Goal: Information Seeking & Learning: Learn about a topic

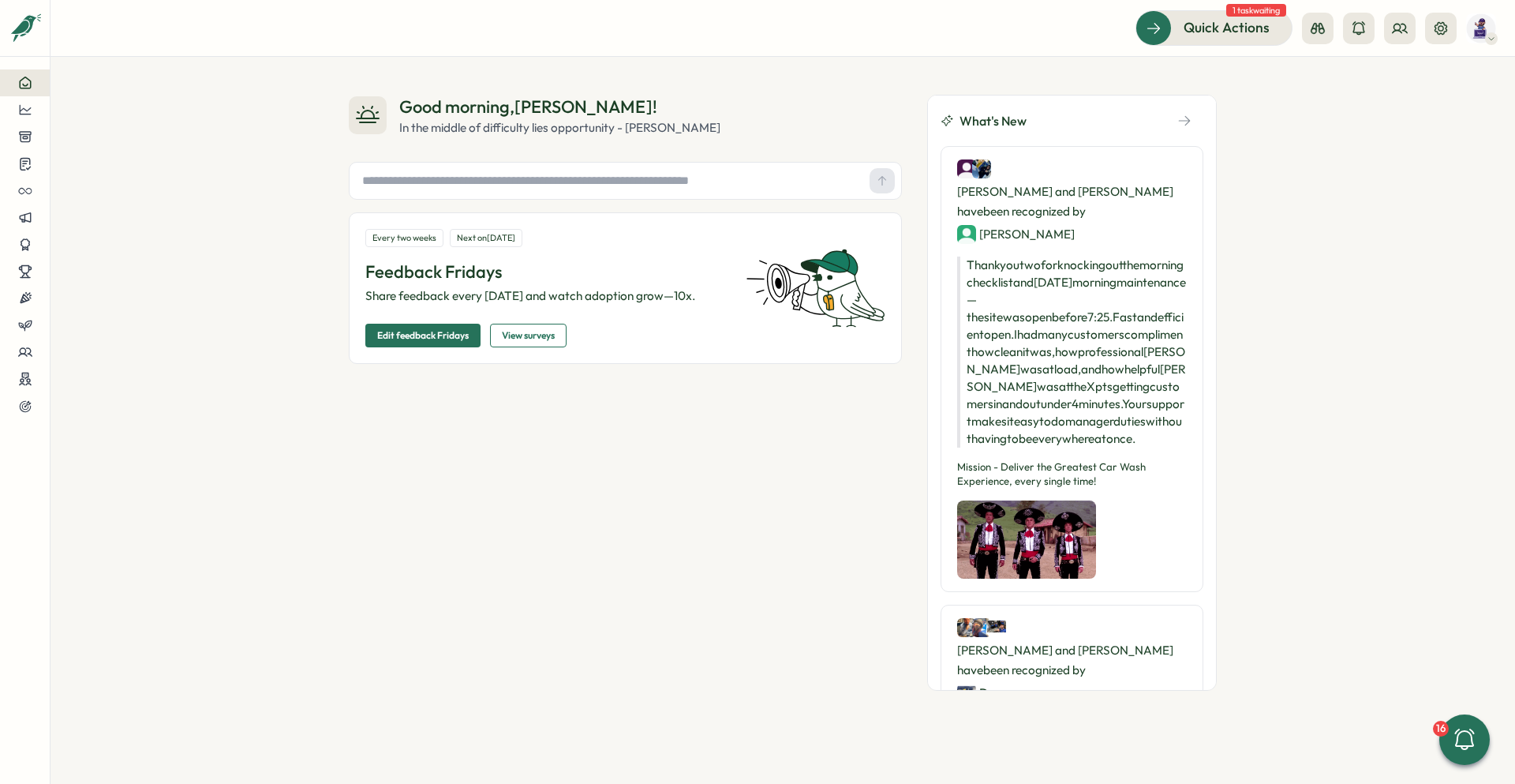
click at [751, 173] on div "Good morning , [PERSON_NAME] ! In the middle of difficulty lies opportunity - […" at bounding box center [782, 420] width 1465 height 727
click at [33, 111] on div at bounding box center [25, 109] width 25 height 14
click at [100, 86] on div "Surveys" at bounding box center [133, 95] width 112 height 17
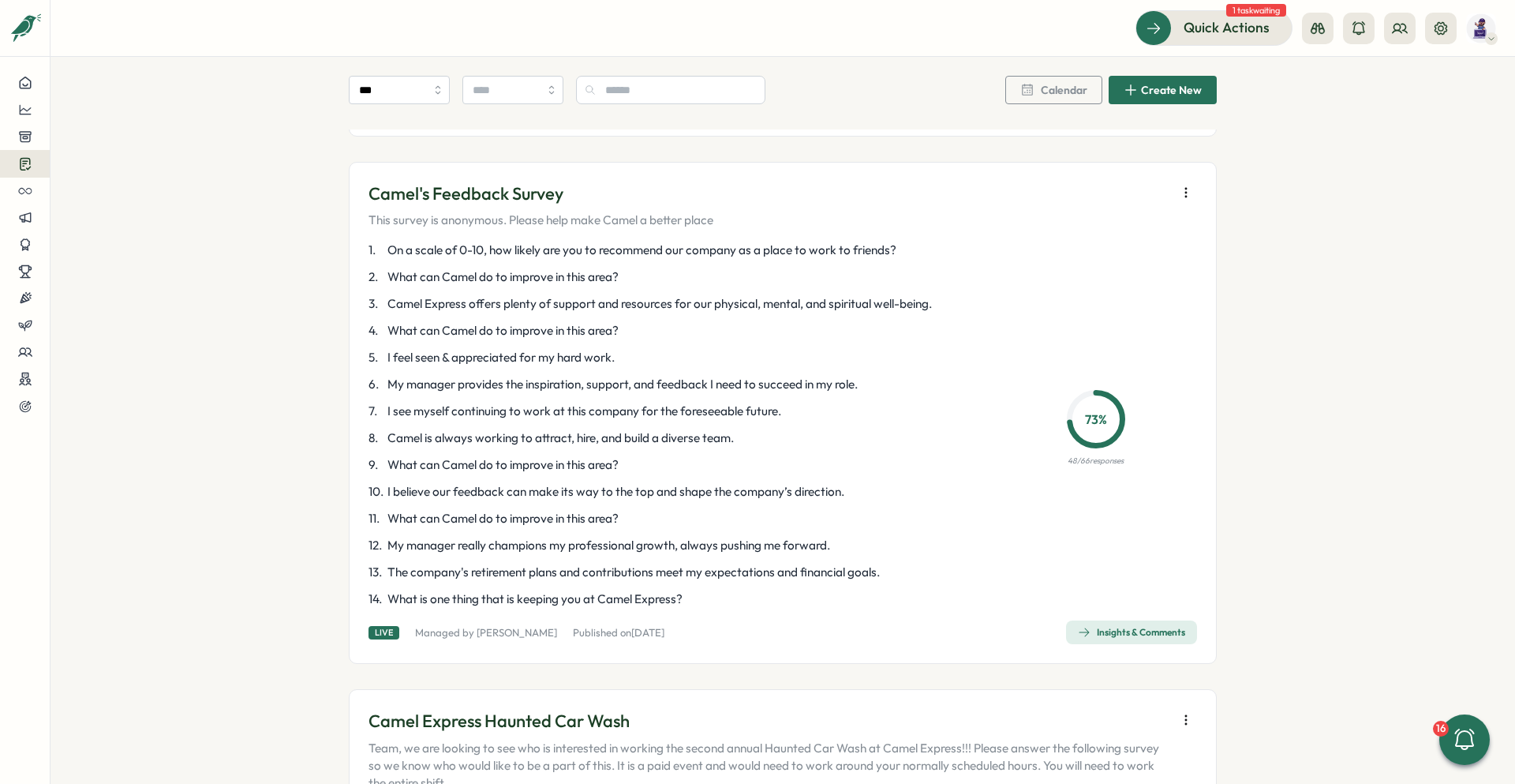
scroll to position [1736, 0]
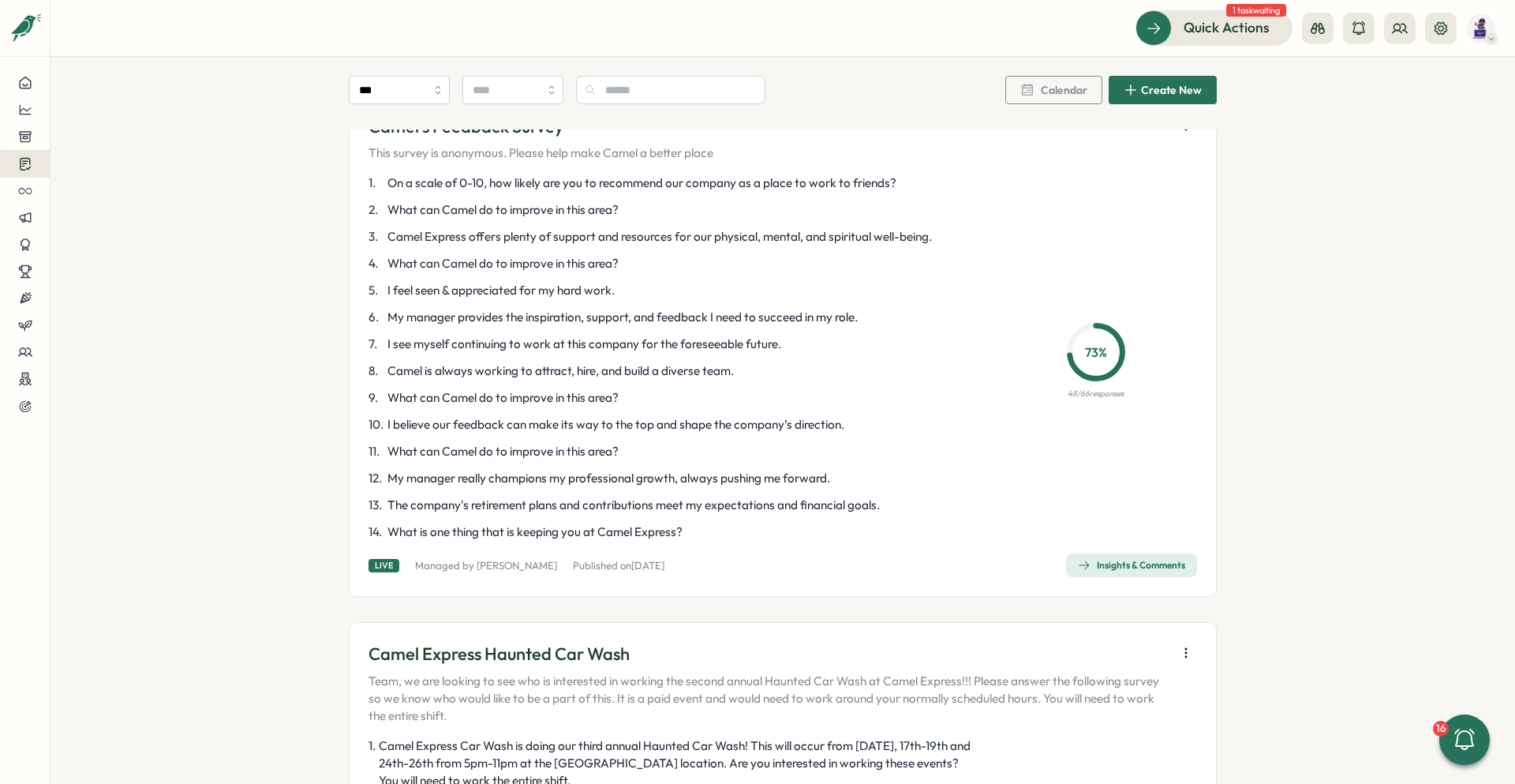
click at [751, 492] on span "Insights & Comments" at bounding box center [1131, 564] width 107 height 22
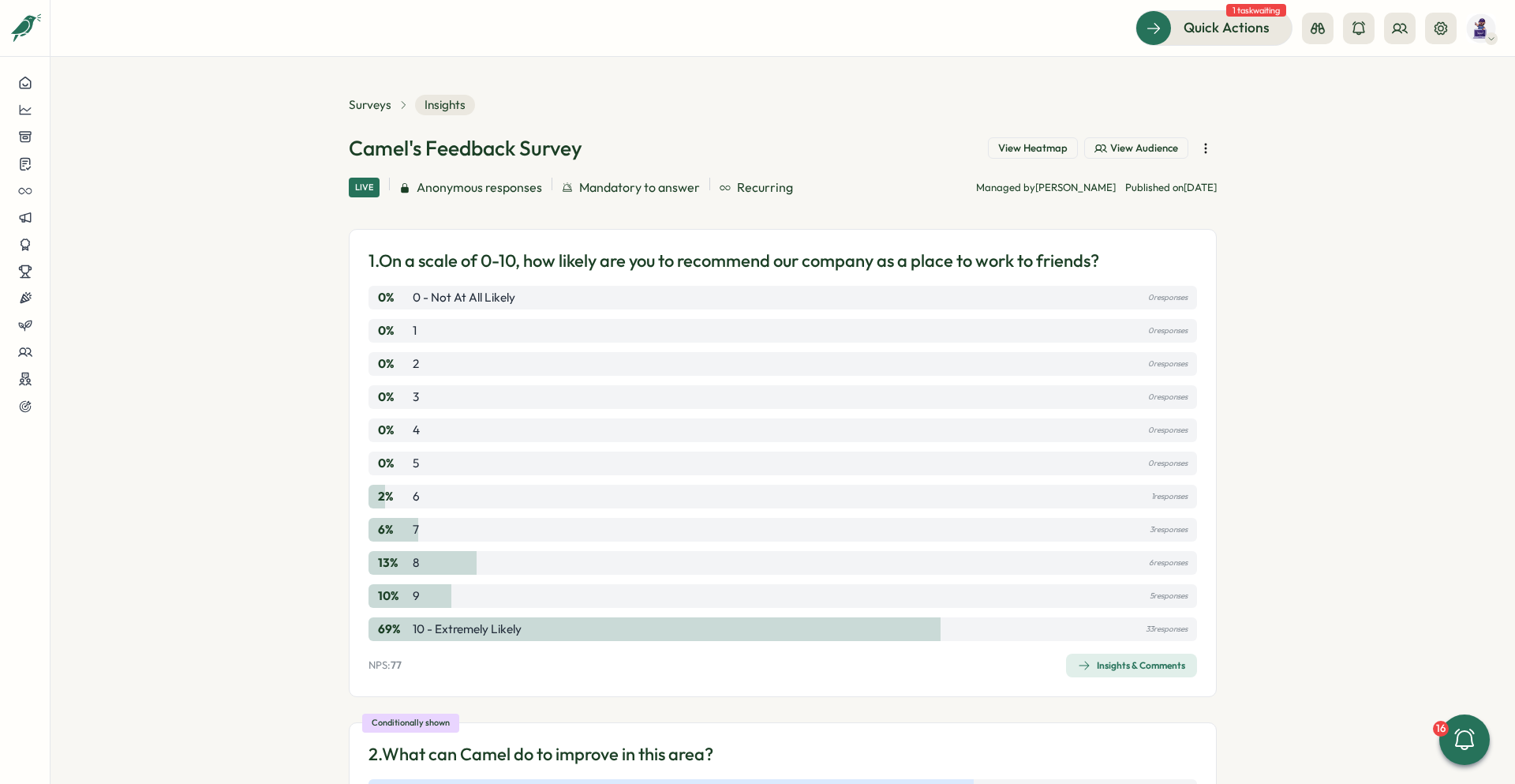
click at [751, 345] on section "Surveys Insights Camel's Feedback Survey View Heatmap View Audience Live Anonym…" at bounding box center [782, 420] width 1465 height 727
click at [374, 101] on span "Surveys" at bounding box center [370, 105] width 43 height 17
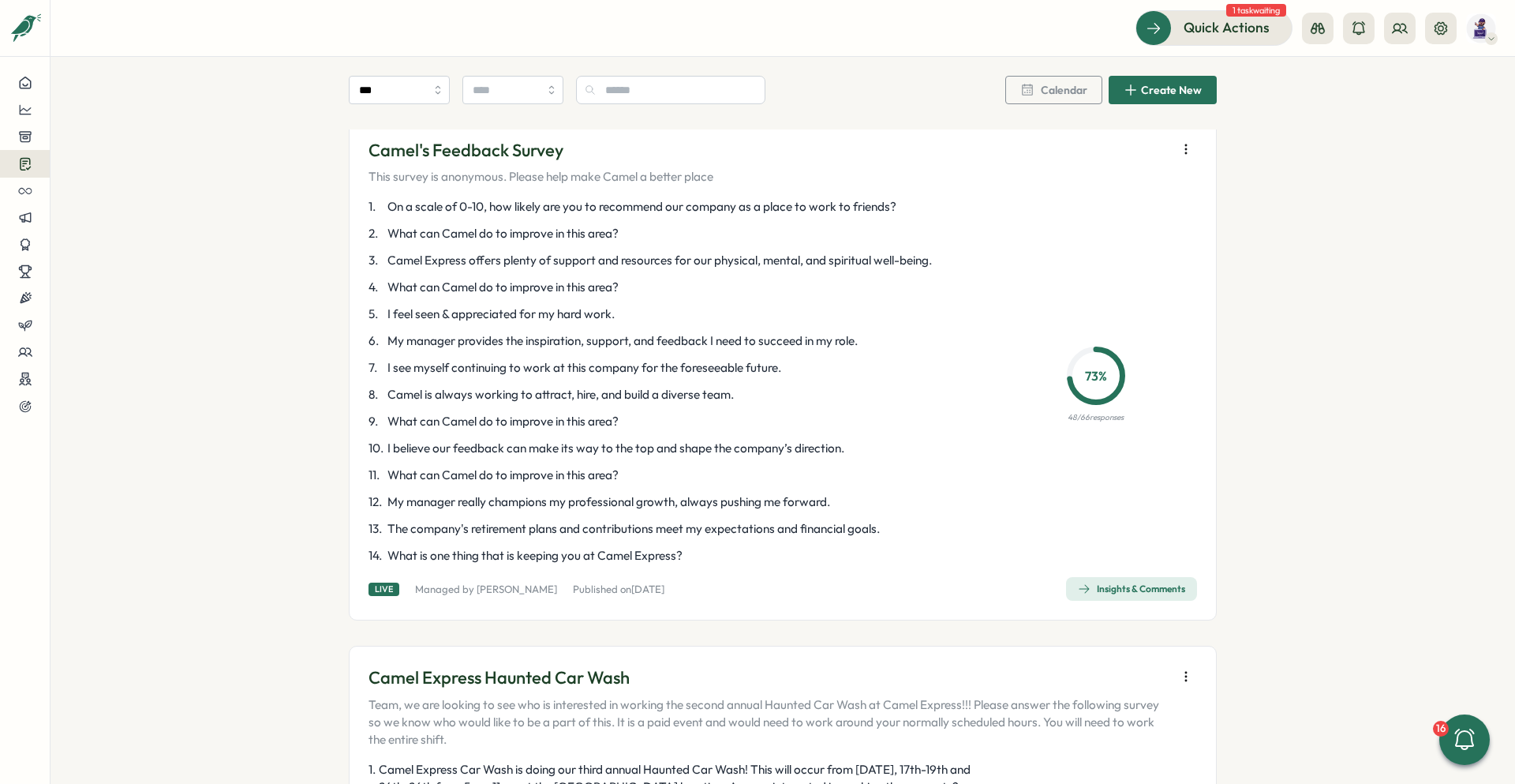
scroll to position [1736, 0]
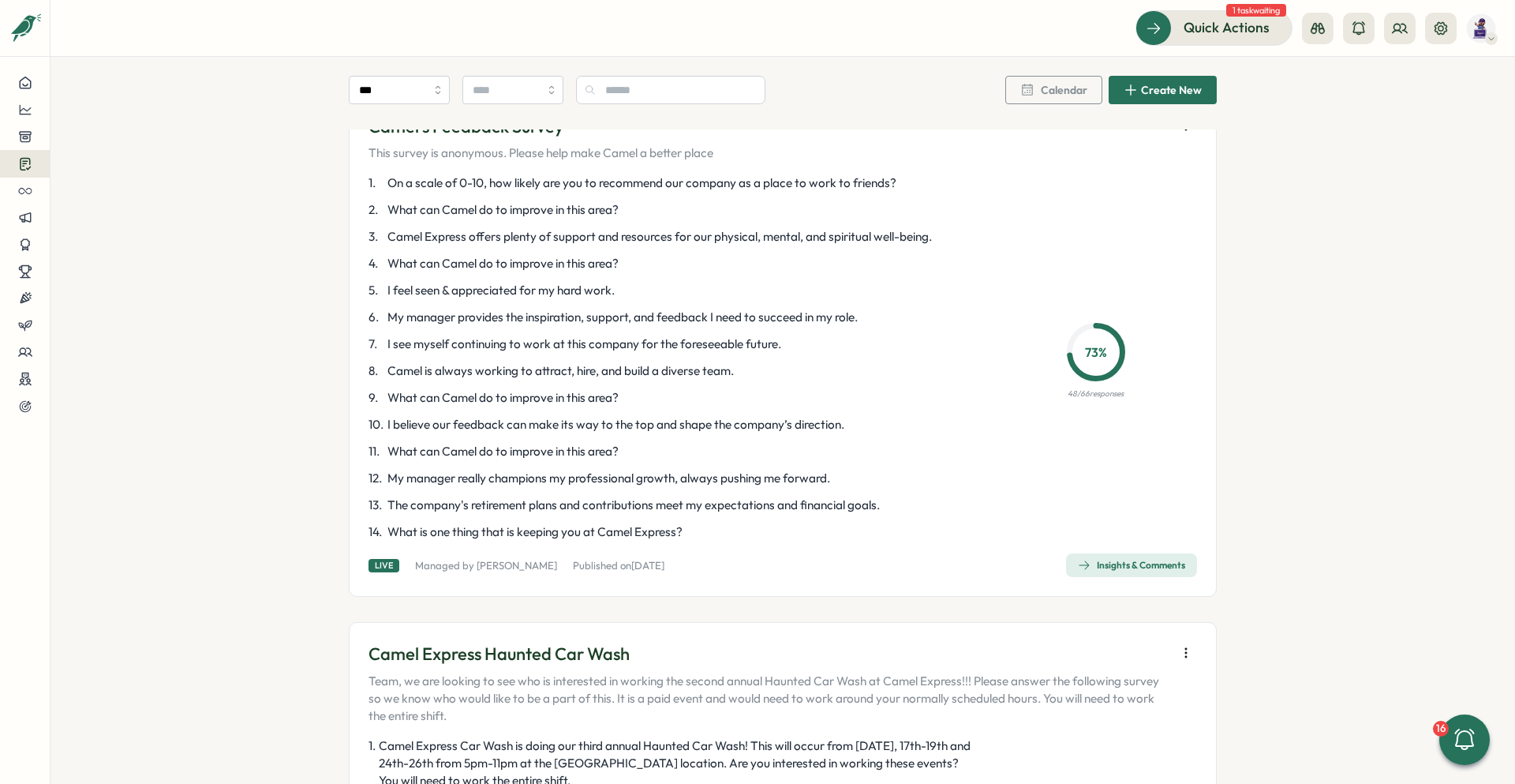
click at [751, 492] on div "Insights & Comments" at bounding box center [1131, 564] width 107 height 12
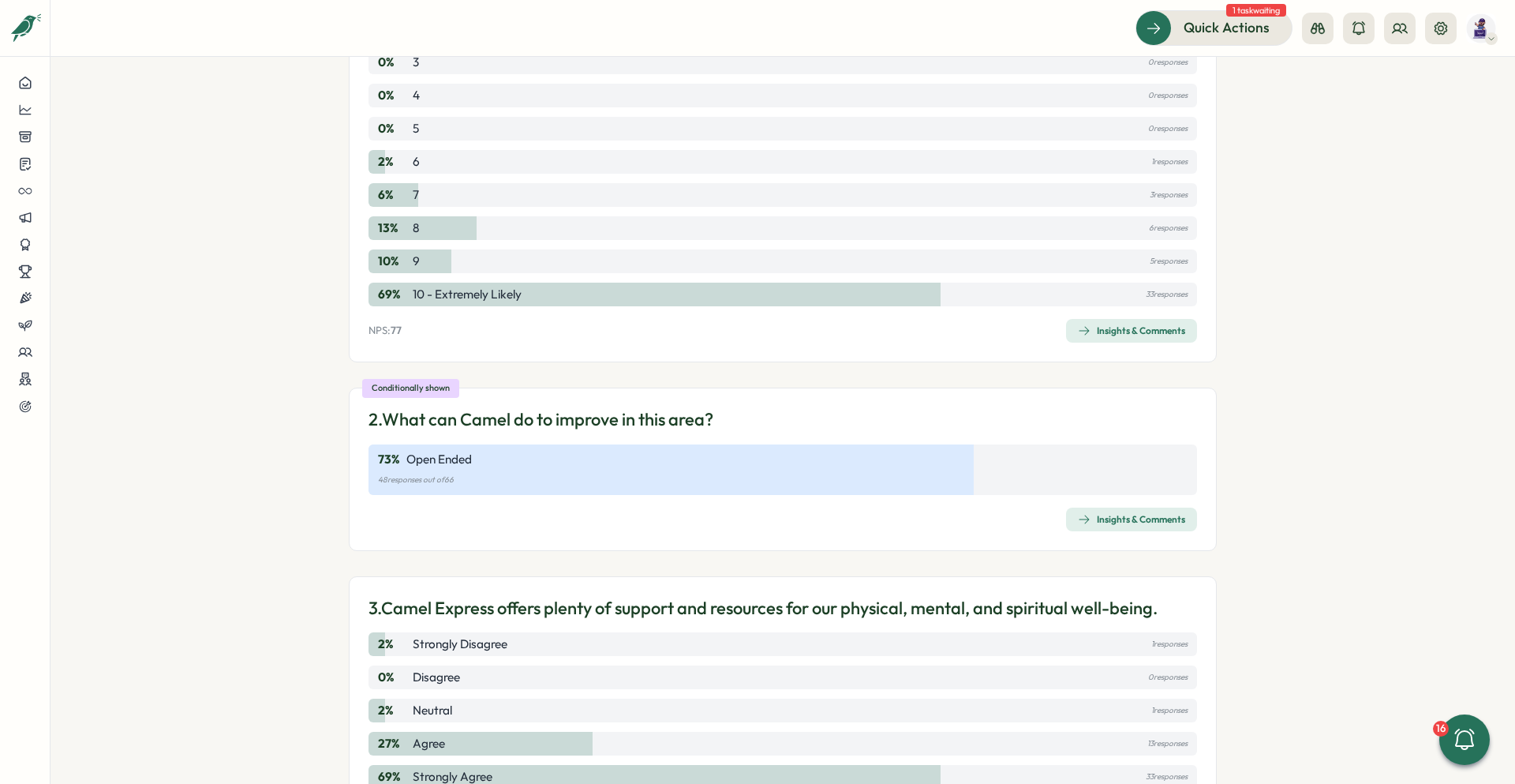
scroll to position [316, 0]
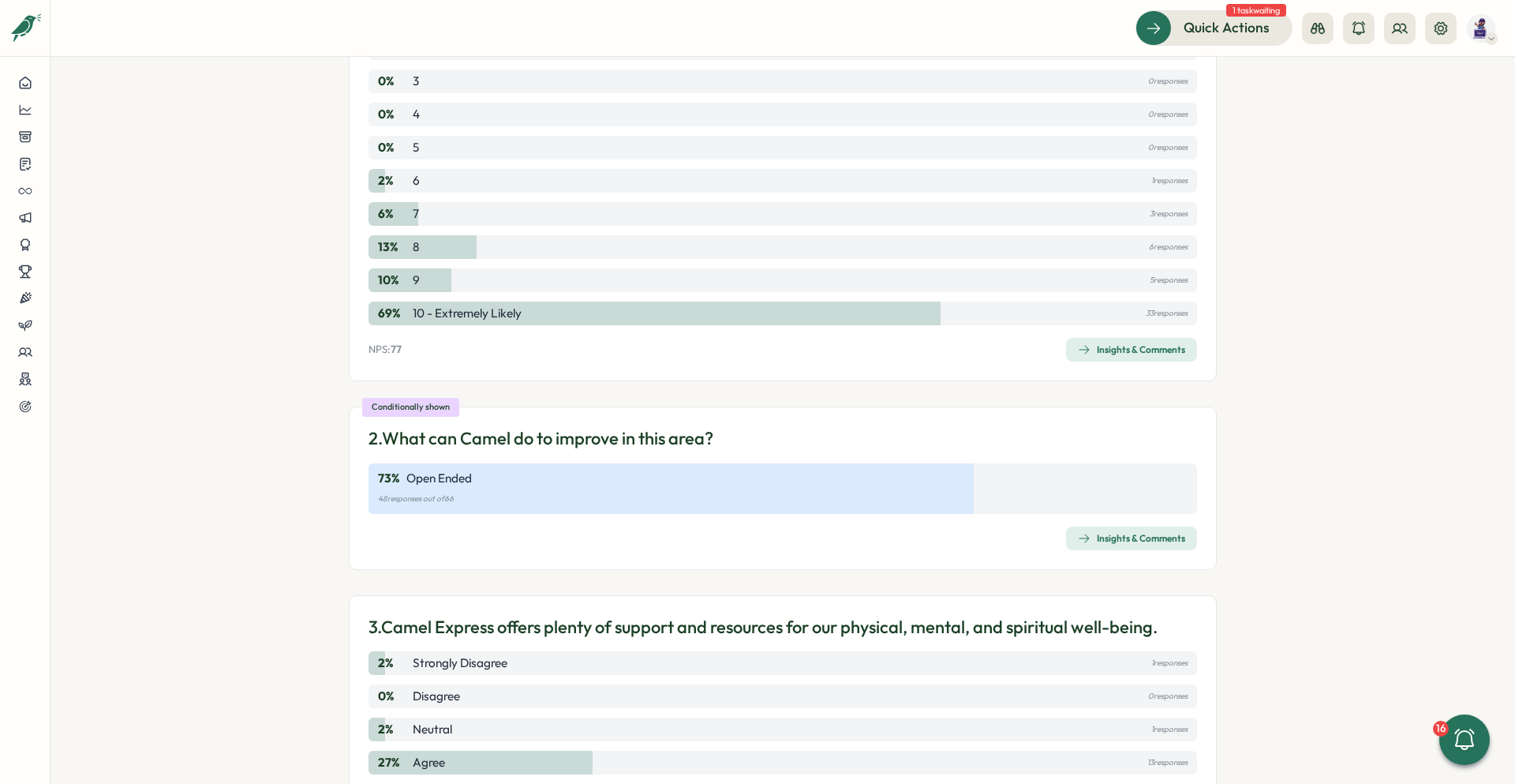
click at [751, 346] on div "Insights & Comments" at bounding box center [1131, 349] width 107 height 12
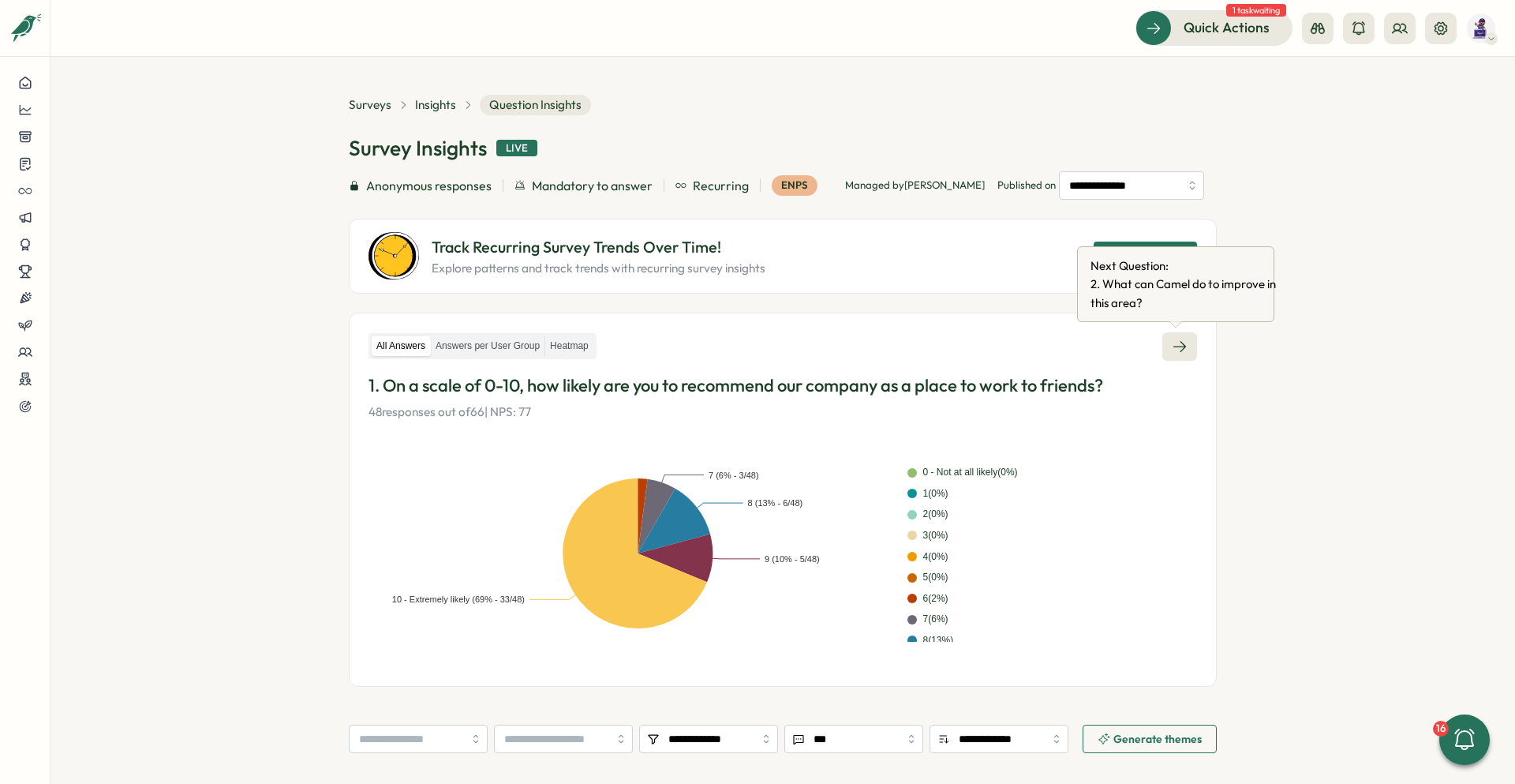
click at [751, 345] on icon at bounding box center [1179, 346] width 16 height 16
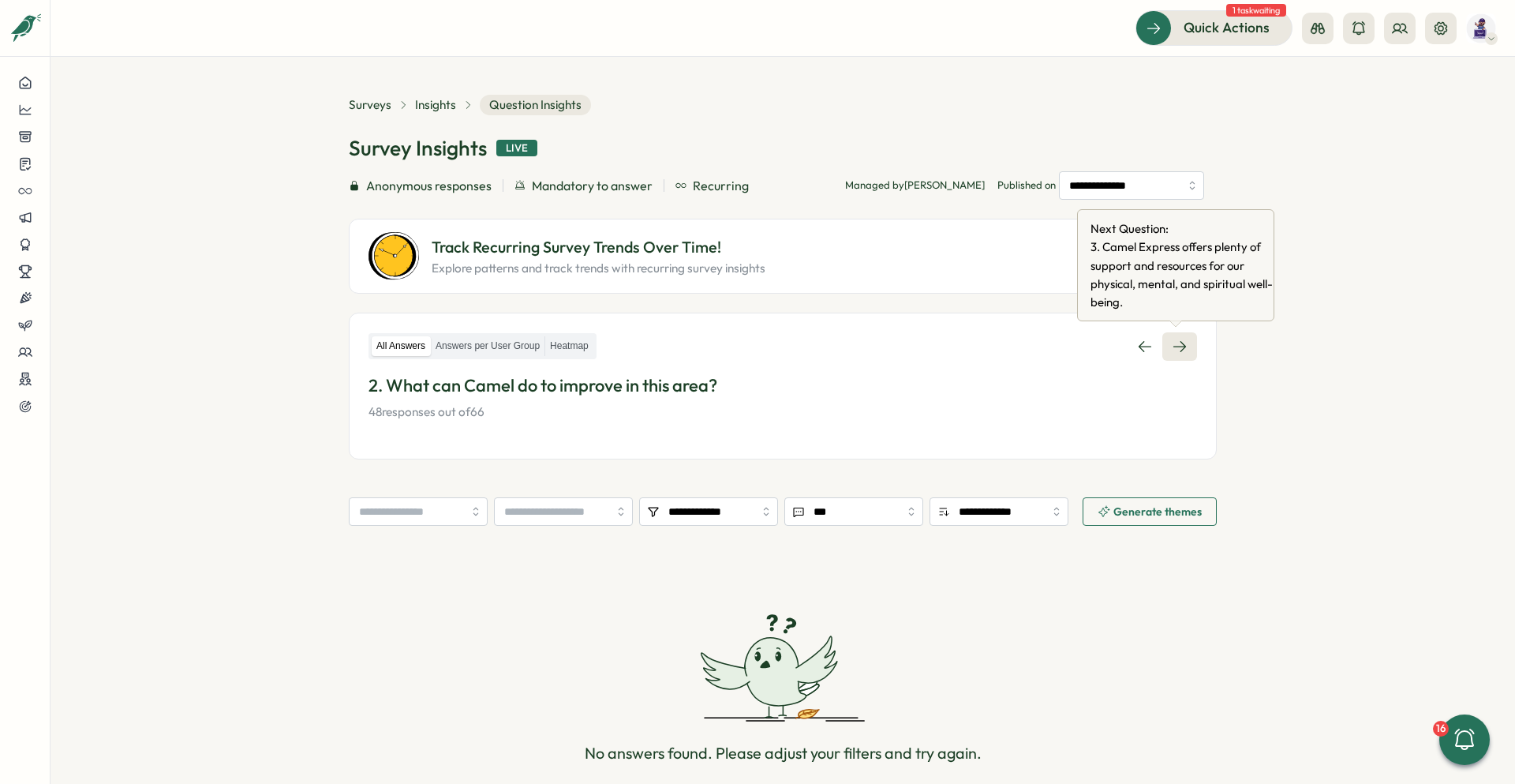
click at [751, 335] on link at bounding box center [1179, 347] width 35 height 29
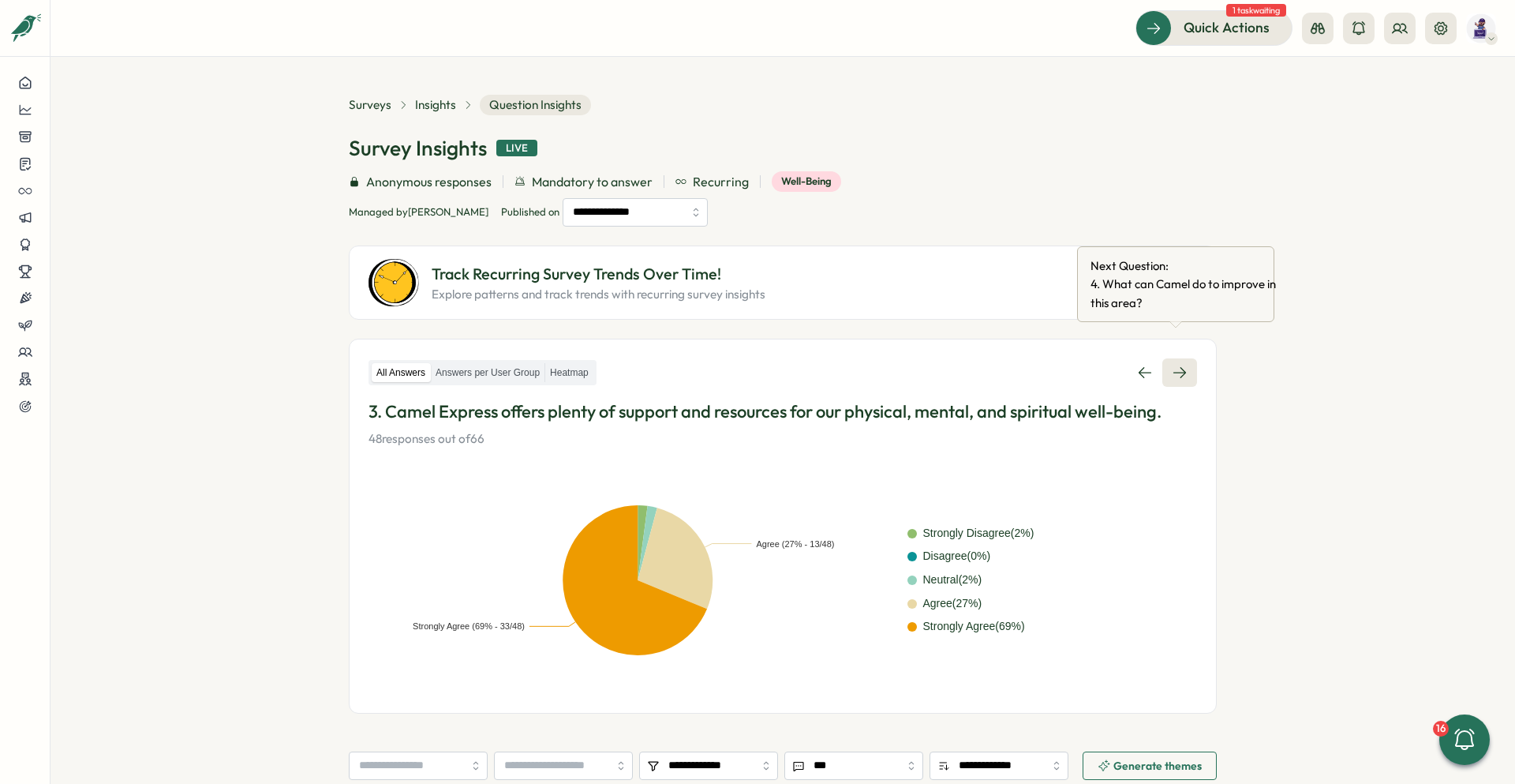
click at [751, 365] on icon at bounding box center [1179, 373] width 16 height 16
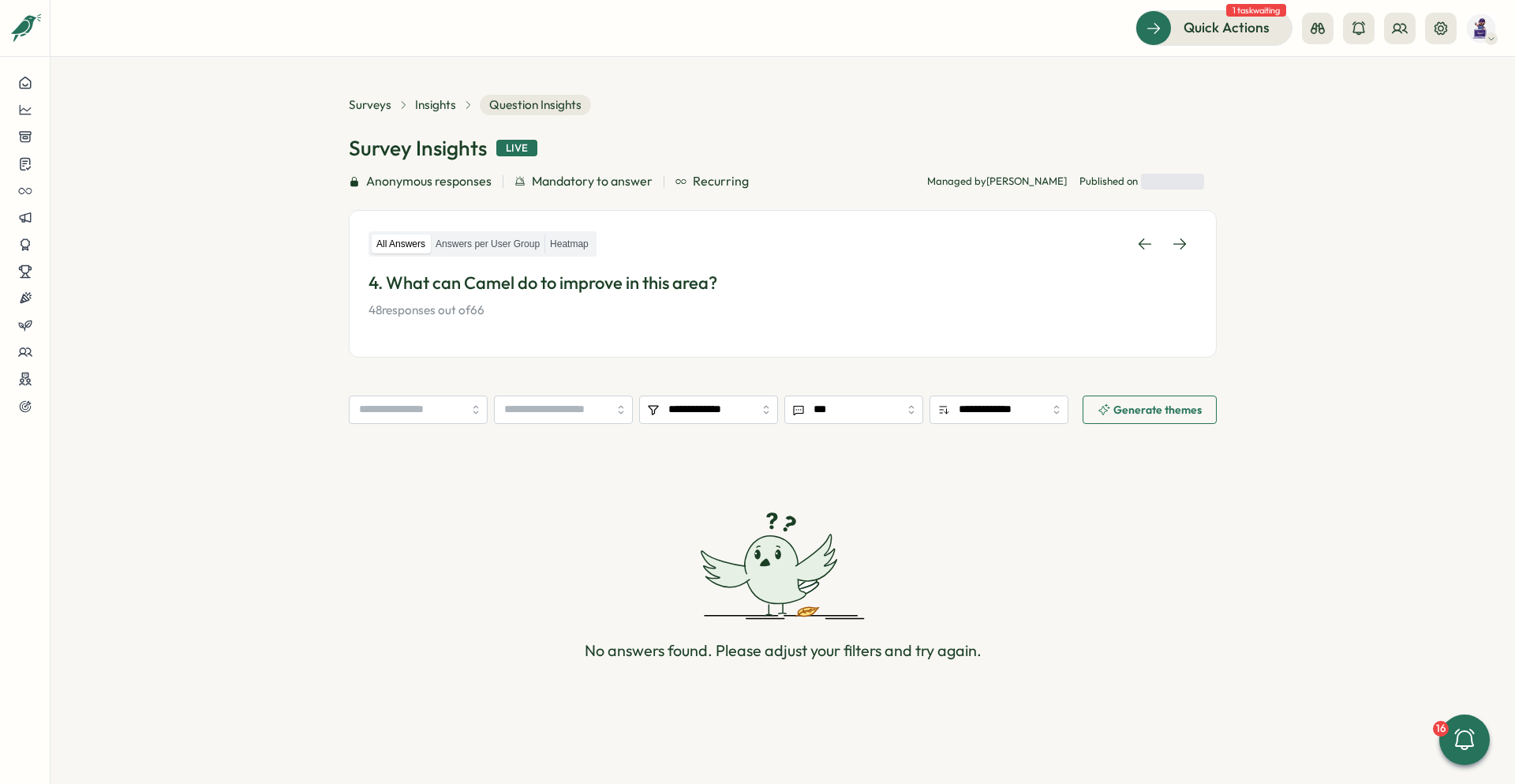
click at [751, 290] on section "**********" at bounding box center [782, 420] width 1465 height 727
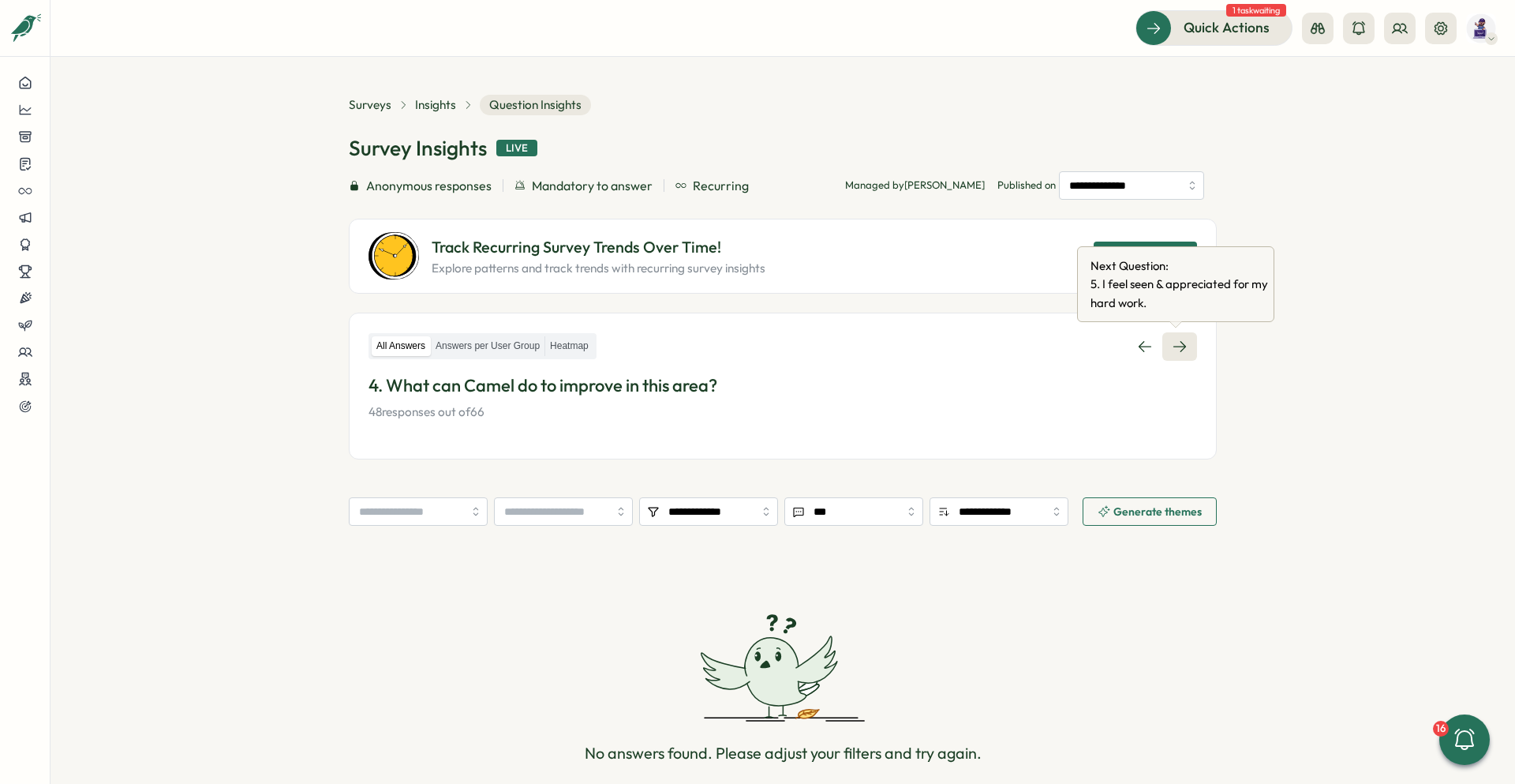
click at [751, 341] on icon at bounding box center [1179, 346] width 16 height 16
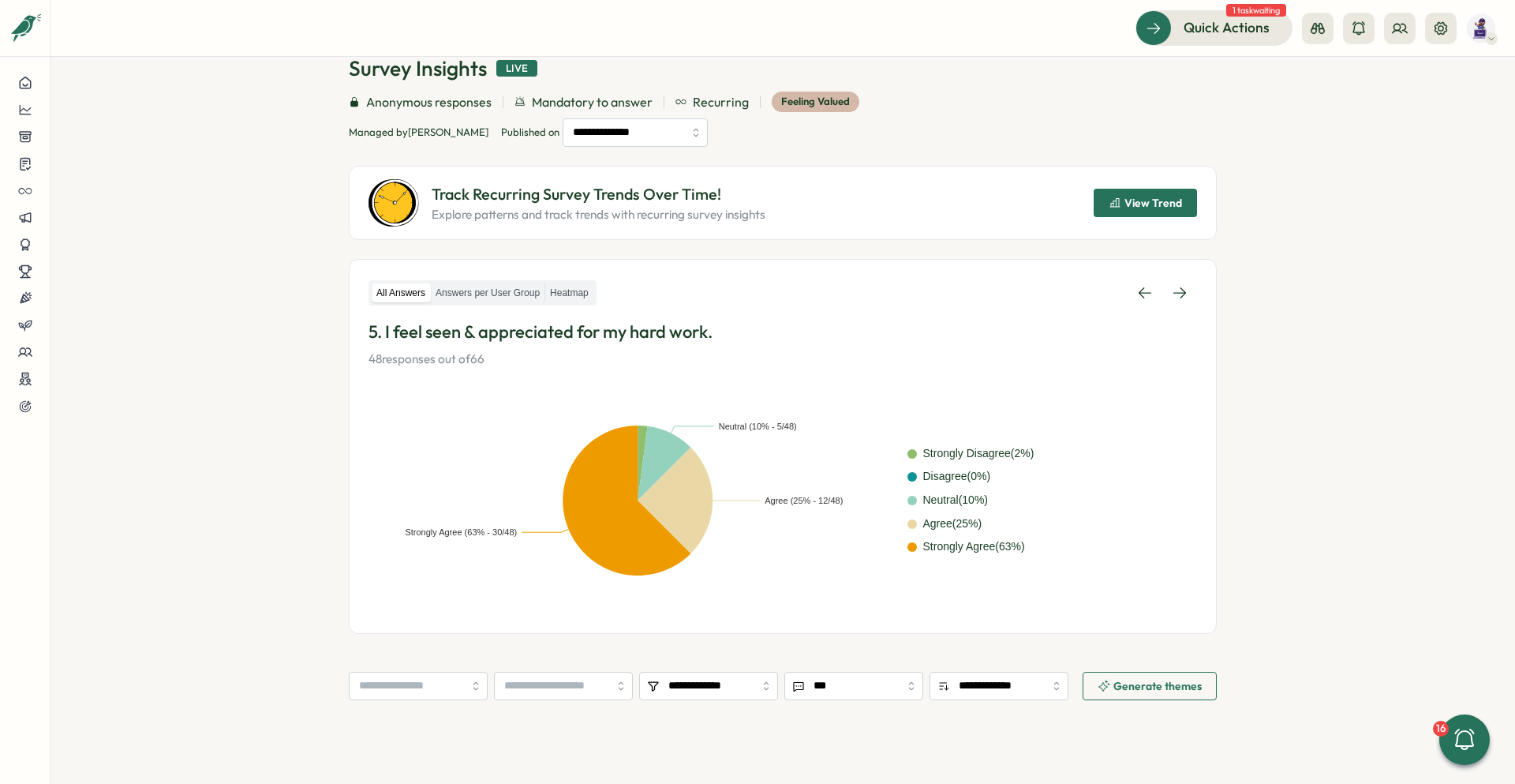
scroll to position [79, 0]
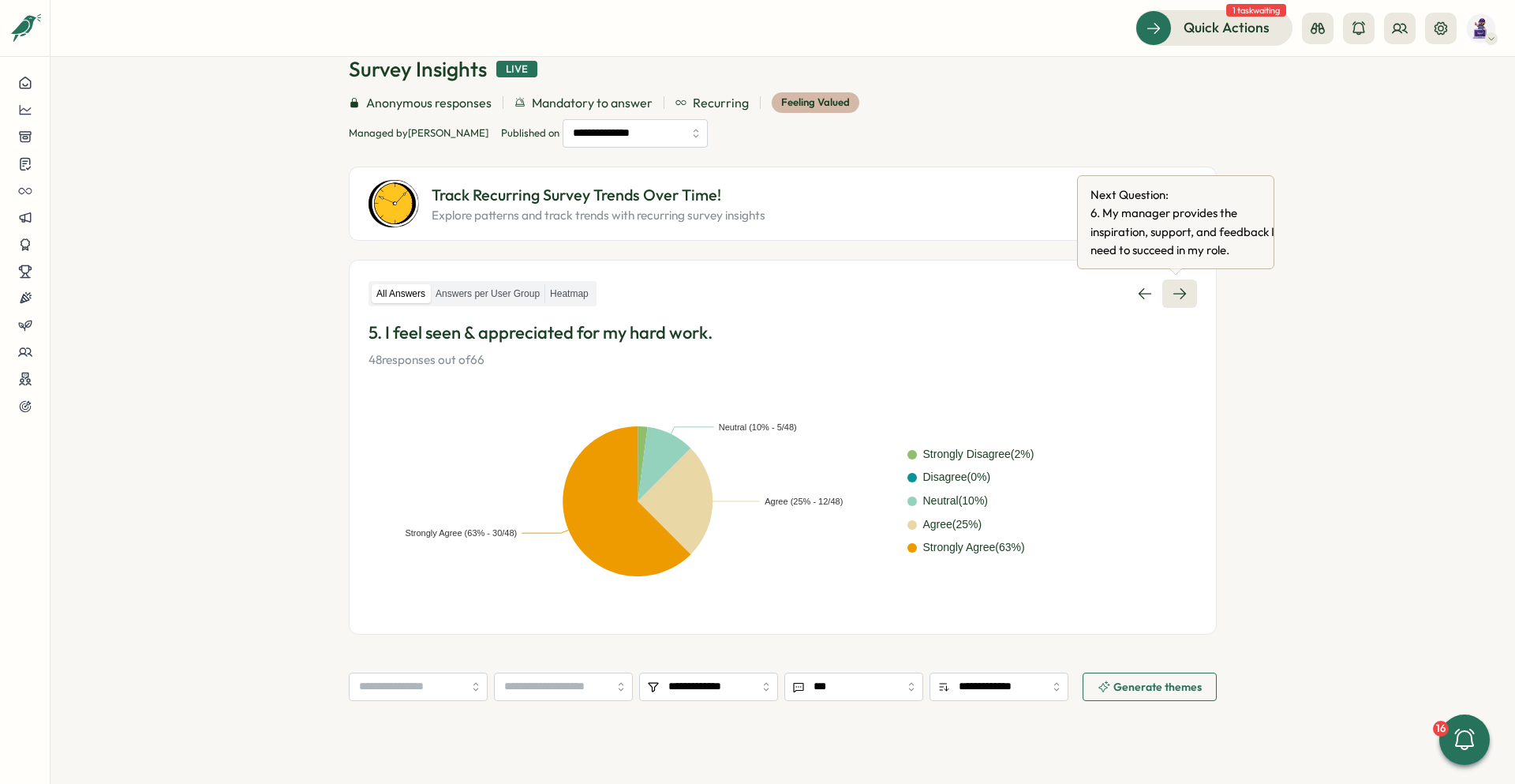
click at [751, 291] on icon at bounding box center [1179, 294] width 16 height 16
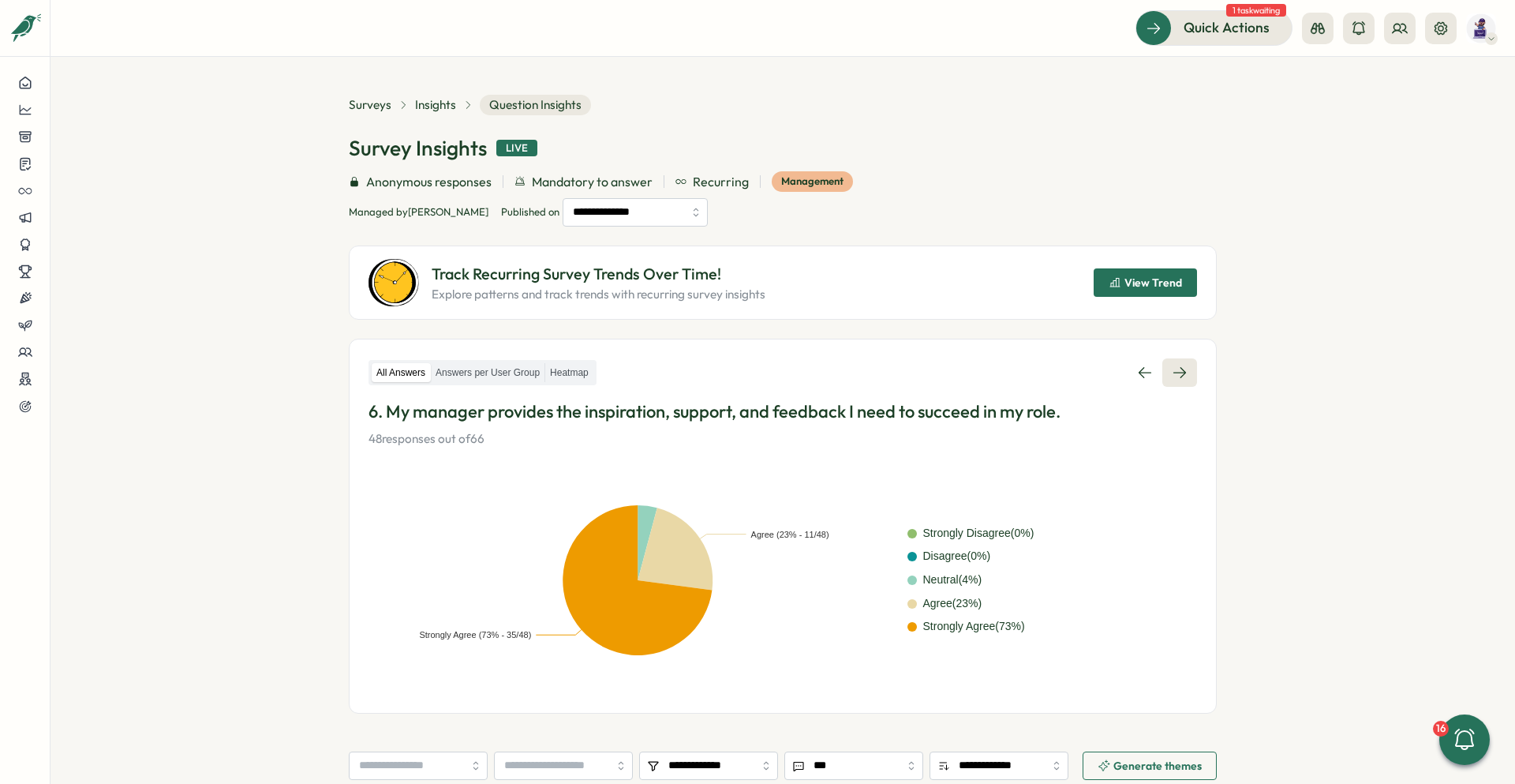
click at [751, 360] on link at bounding box center [1179, 373] width 35 height 29
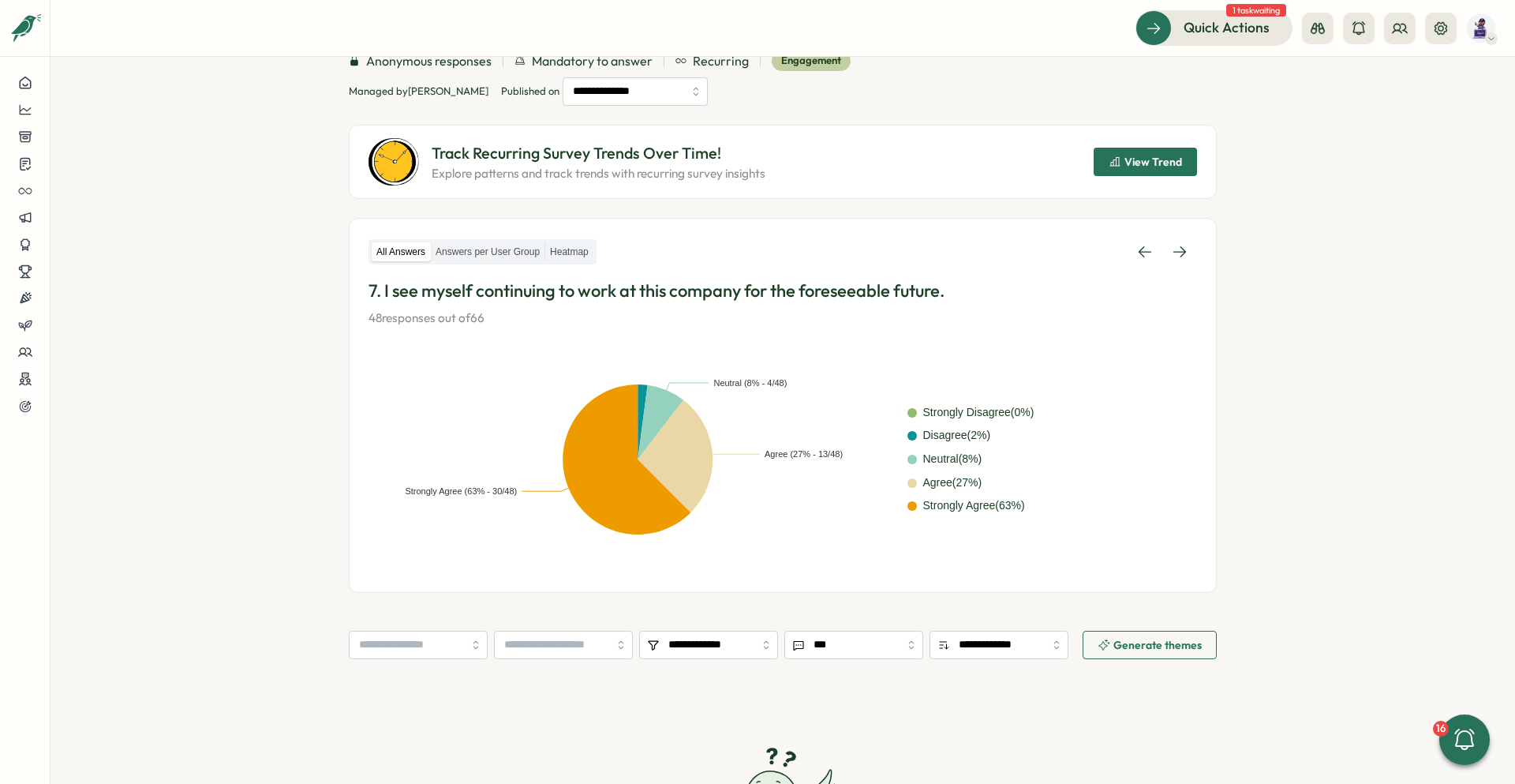
scroll to position [72, 0]
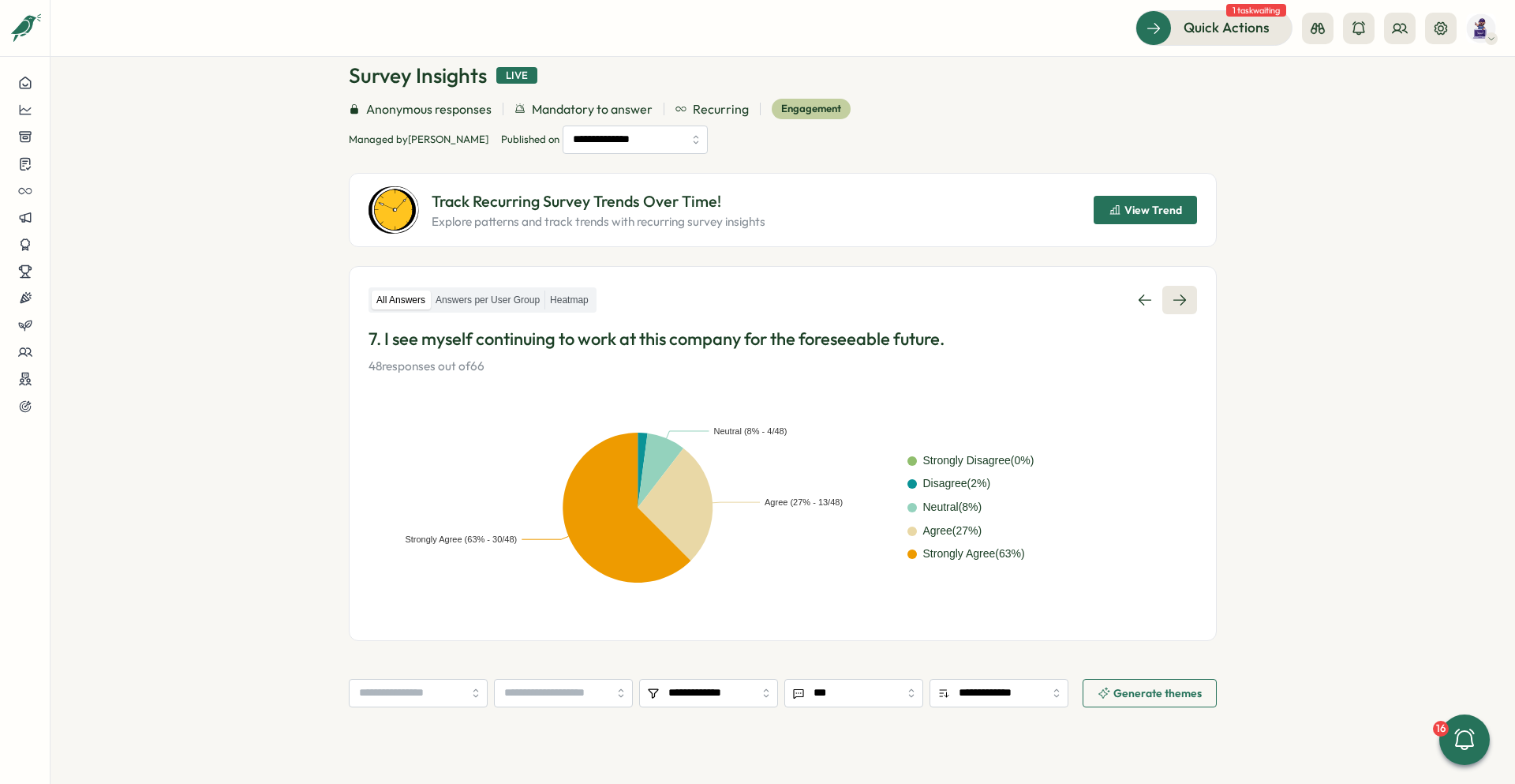
click at [751, 292] on icon at bounding box center [1179, 299] width 16 height 16
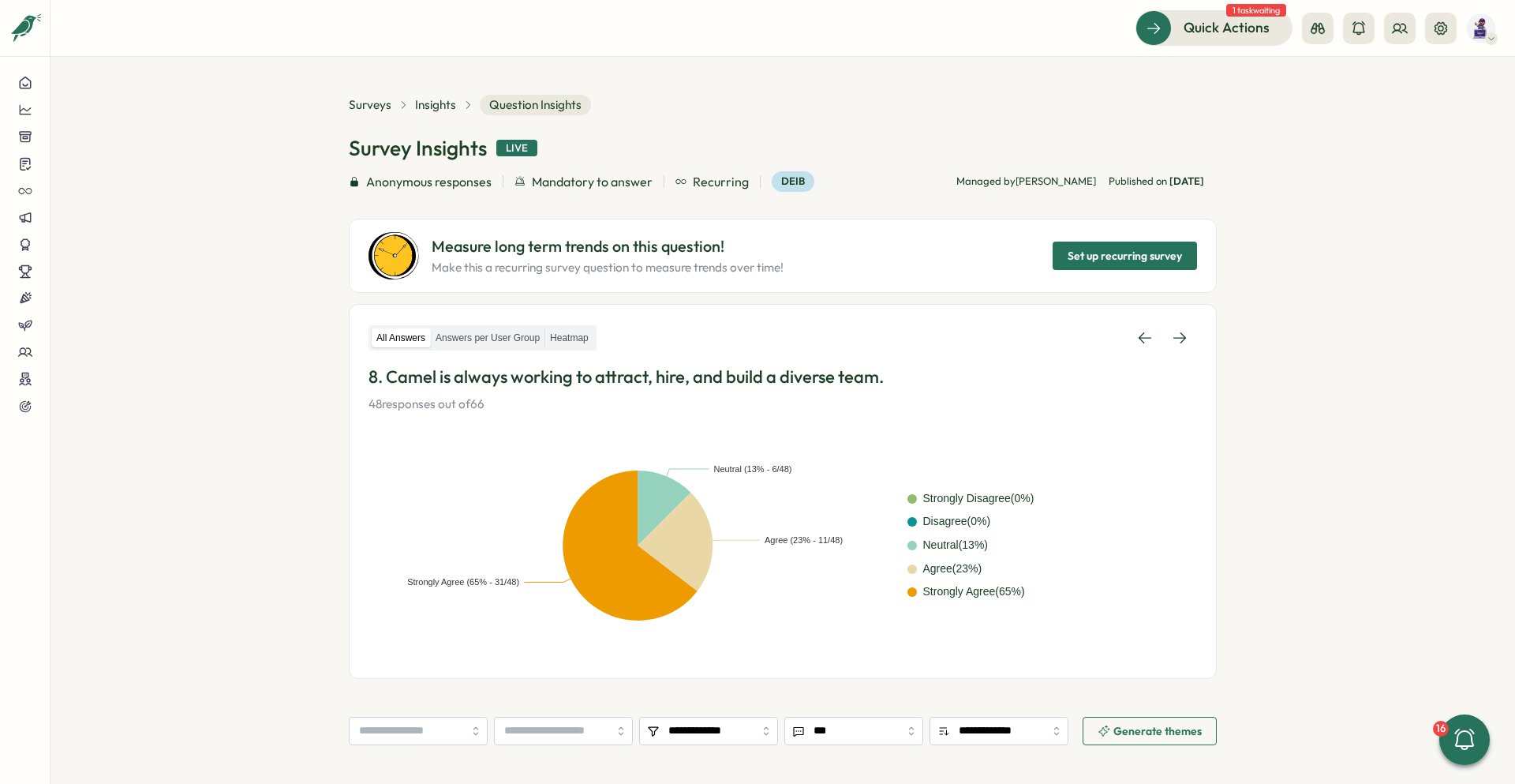
click at [751, 278] on section "**********" at bounding box center [782, 420] width 1465 height 727
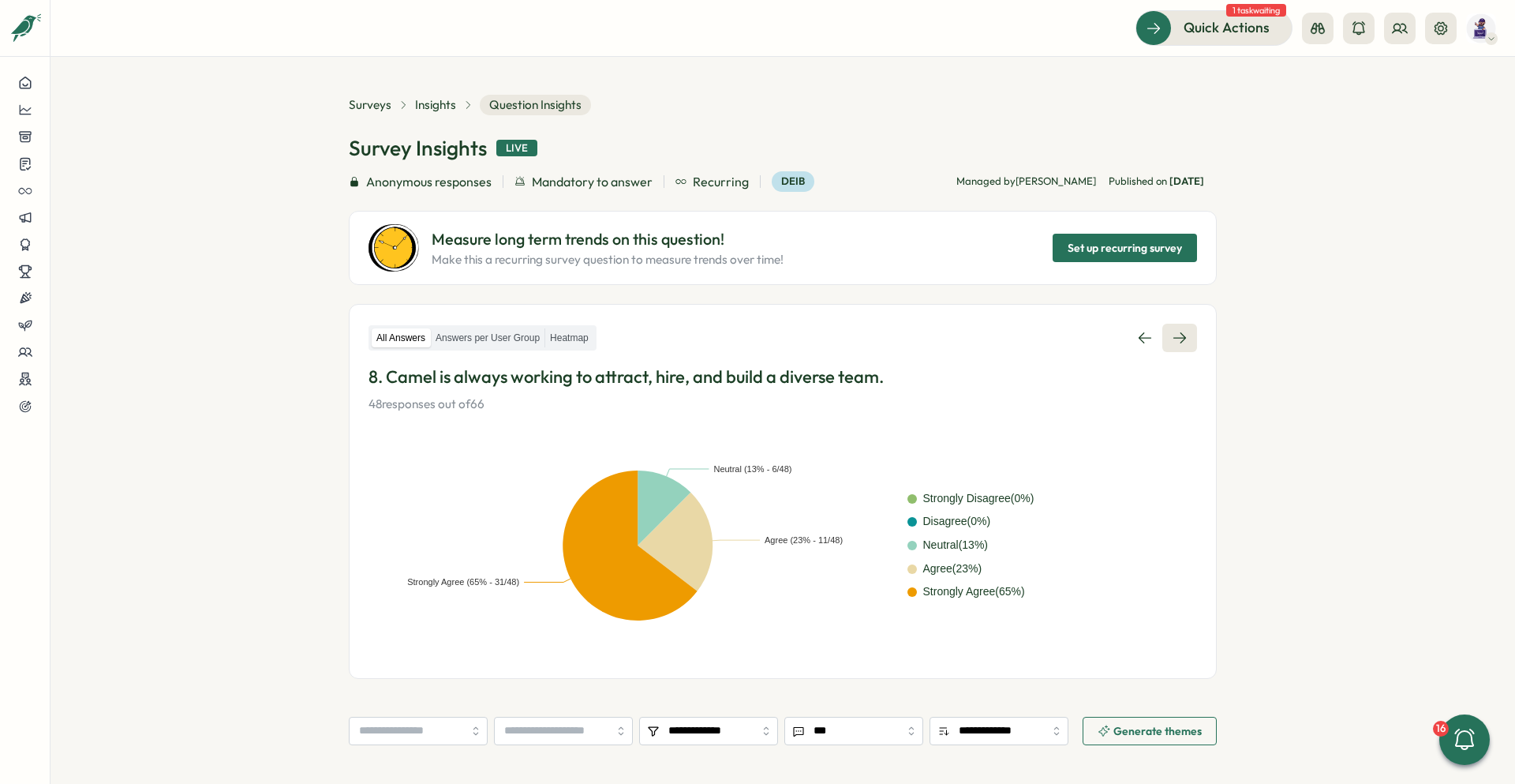
click at [751, 337] on icon at bounding box center [1179, 337] width 16 height 16
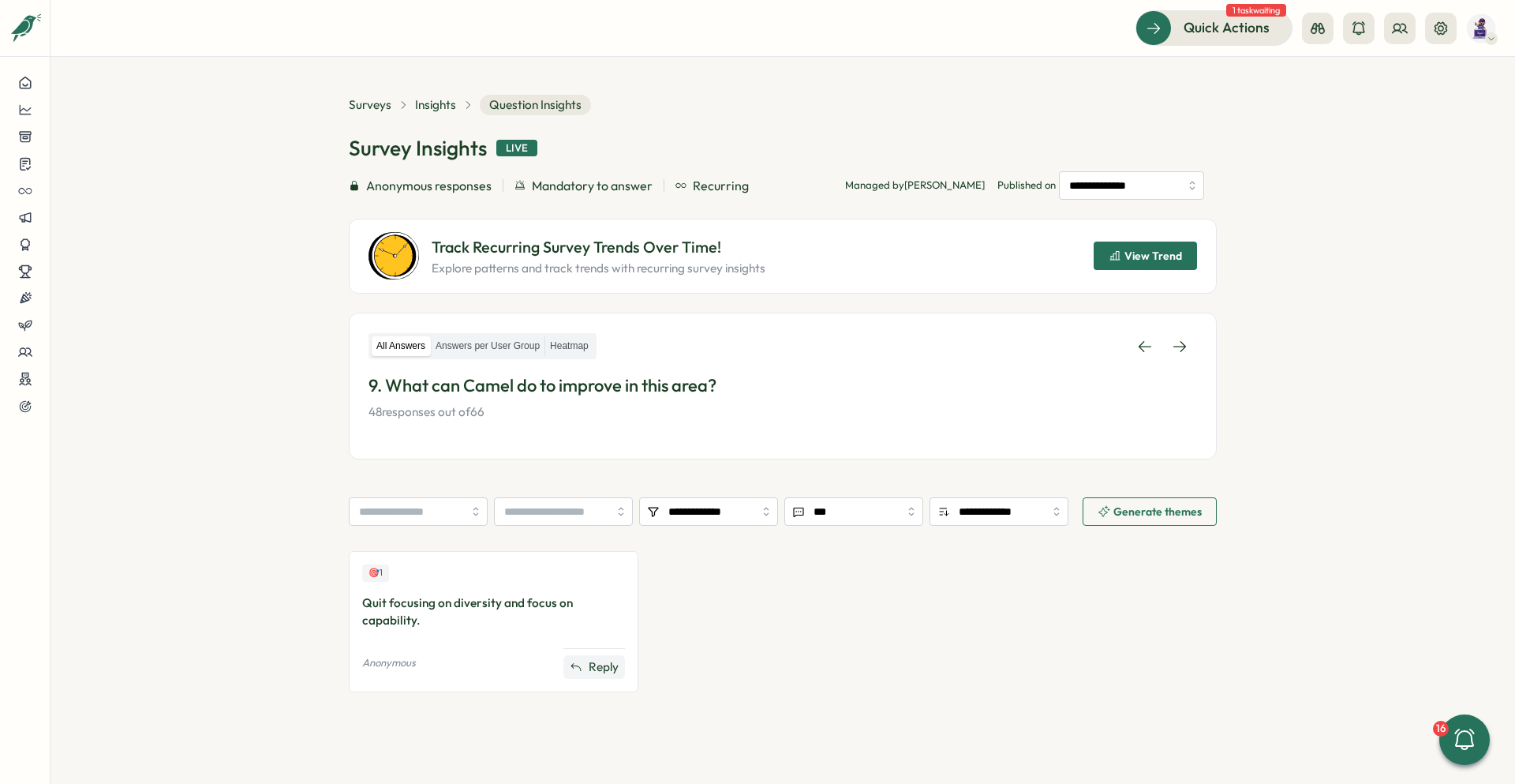
click at [596, 492] on span "Reply" at bounding box center [604, 667] width 30 height 17
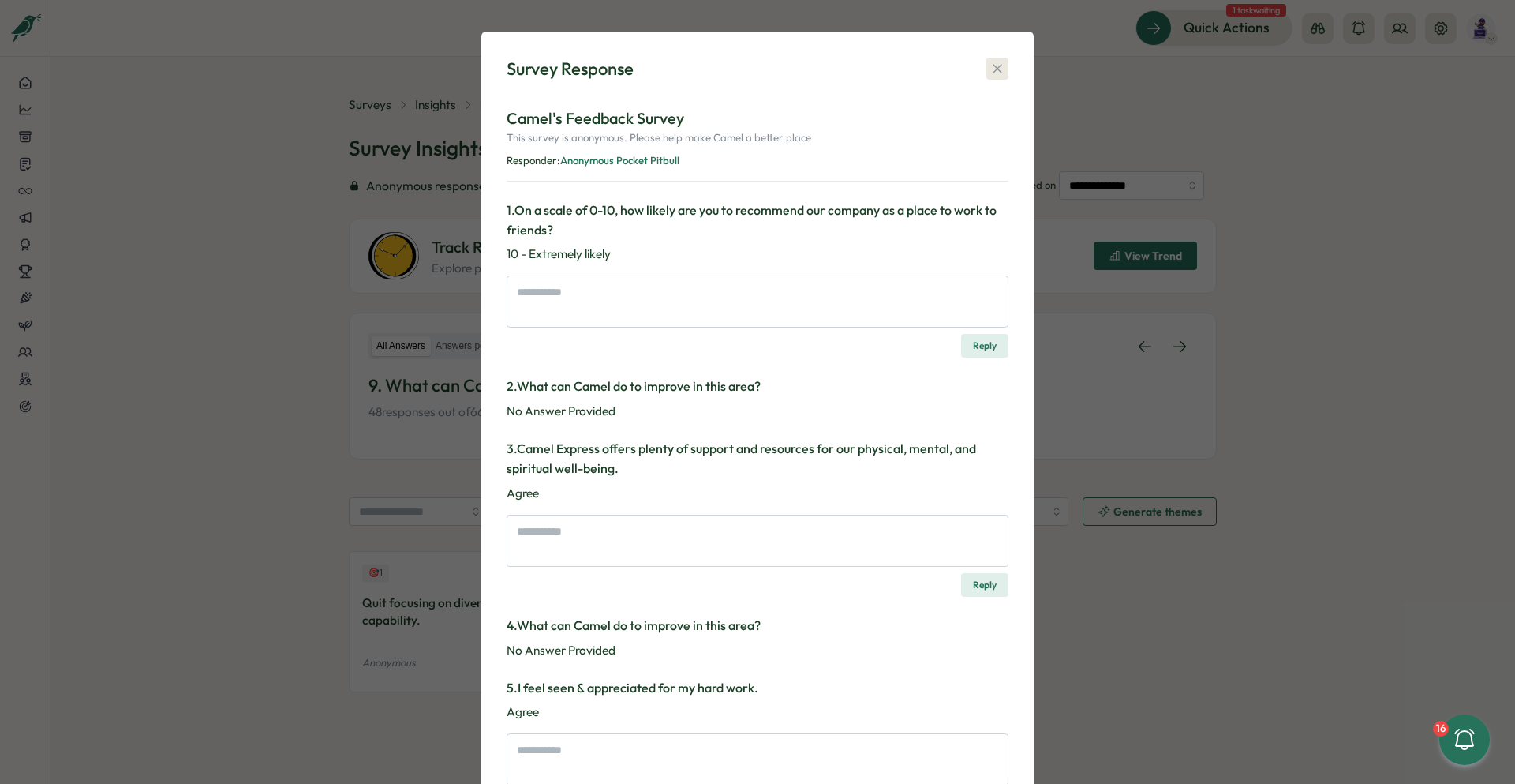
click at [751, 75] on icon "button" at bounding box center [997, 68] width 16 height 16
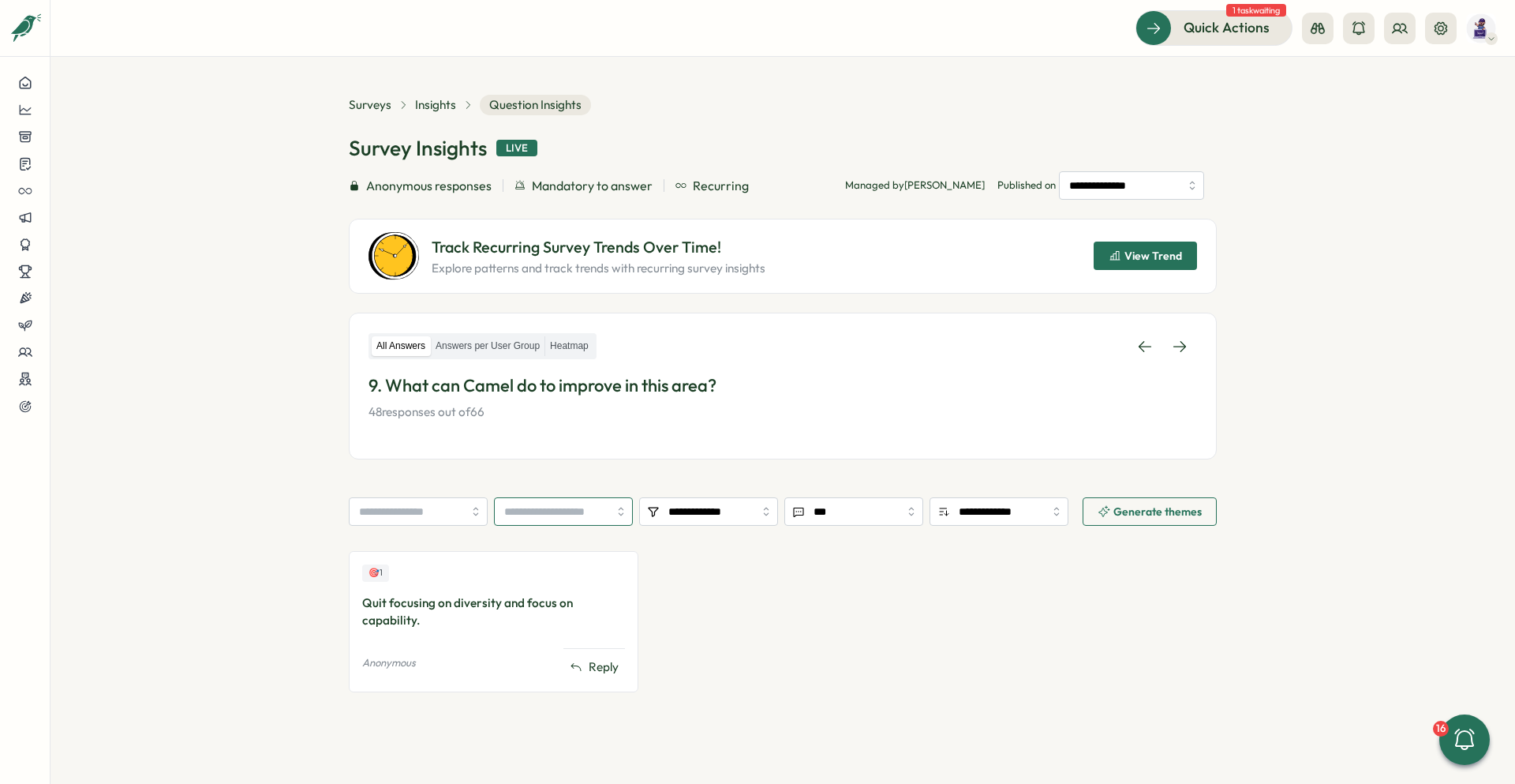
click at [601, 492] on input "search" at bounding box center [564, 511] width 139 height 29
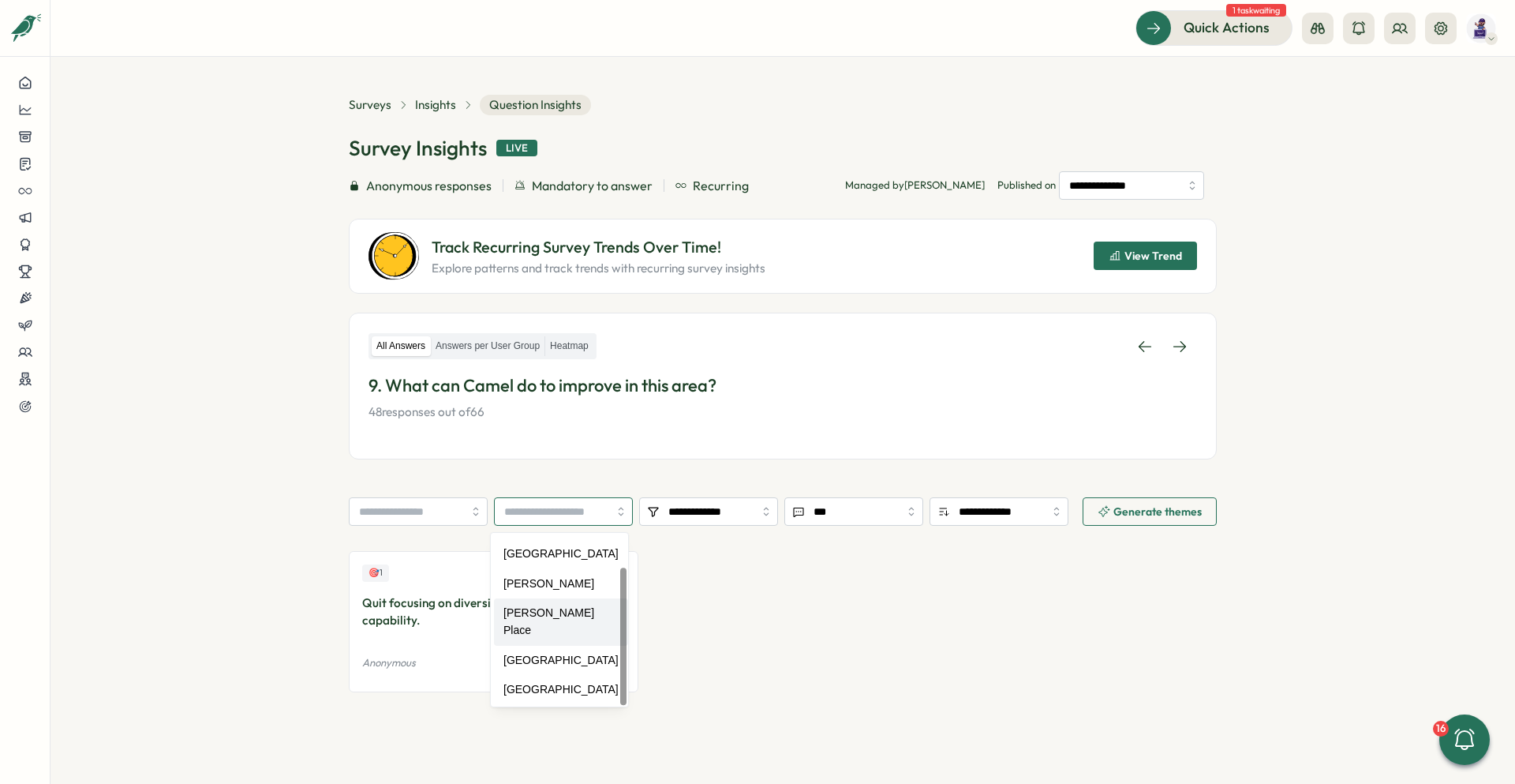
scroll to position [41, 0]
type input "**********"
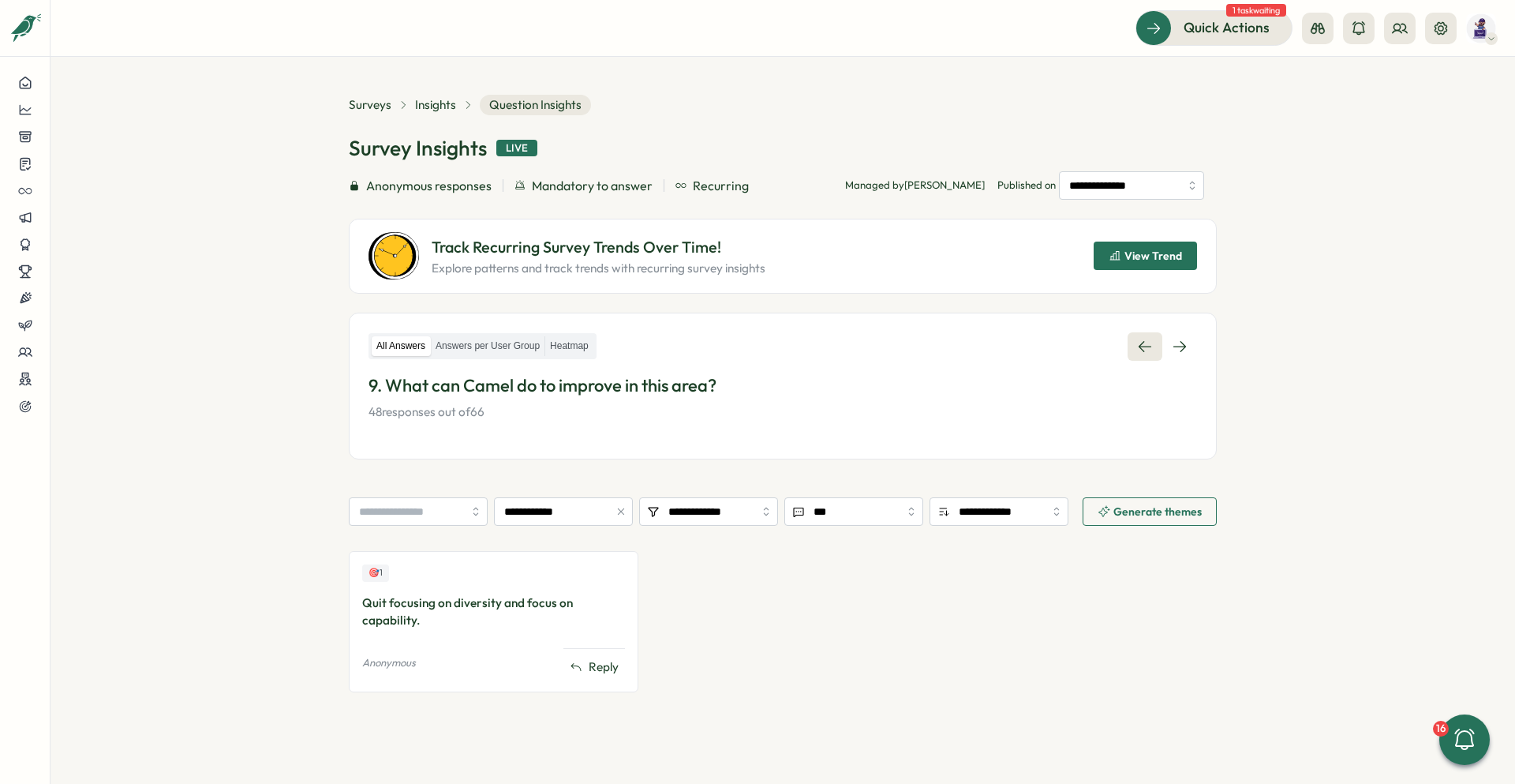
click at [751, 341] on icon at bounding box center [1145, 346] width 16 height 16
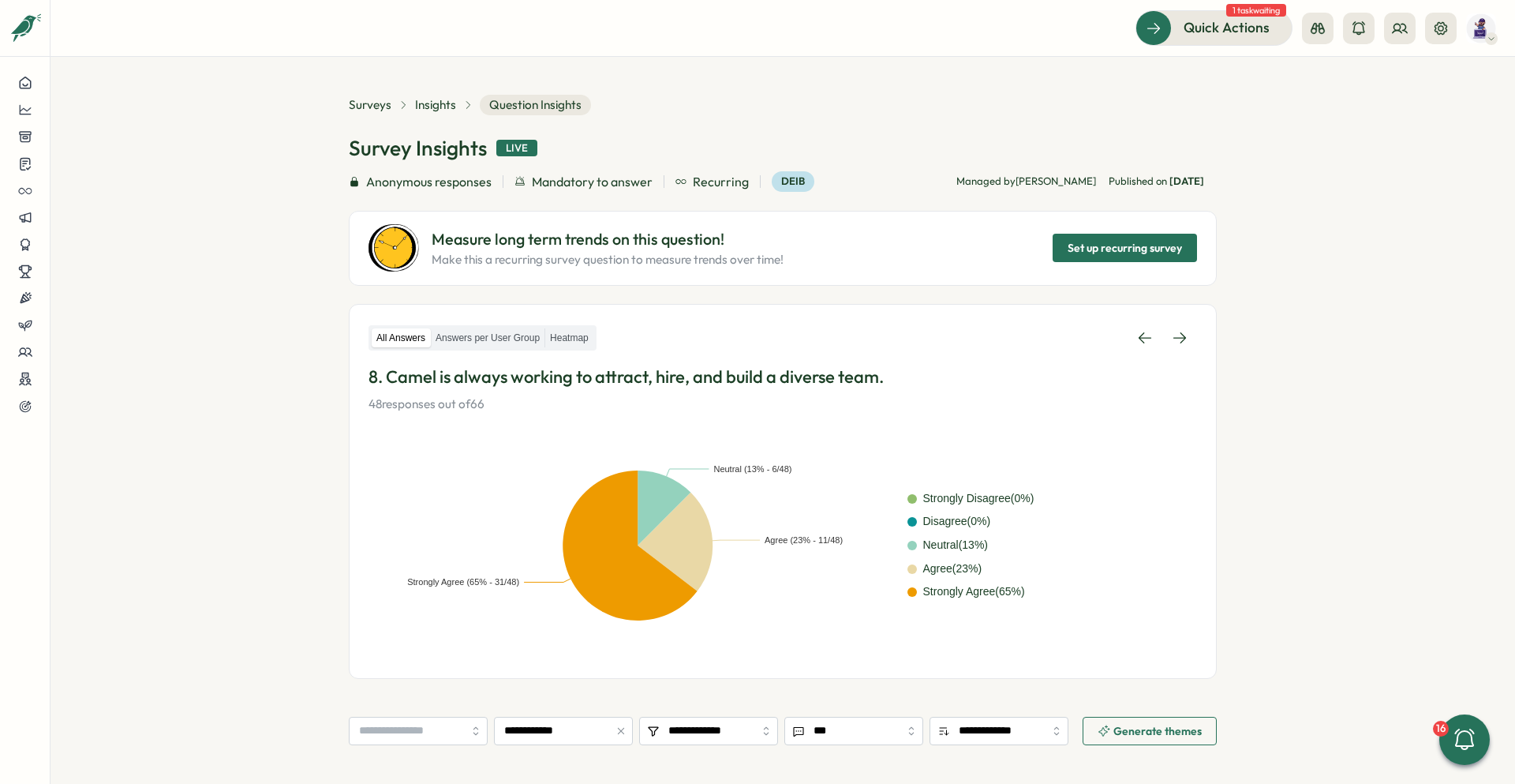
click at [751, 348] on section "**********" at bounding box center [782, 420] width 1465 height 727
click at [751, 336] on icon at bounding box center [1179, 337] width 16 height 16
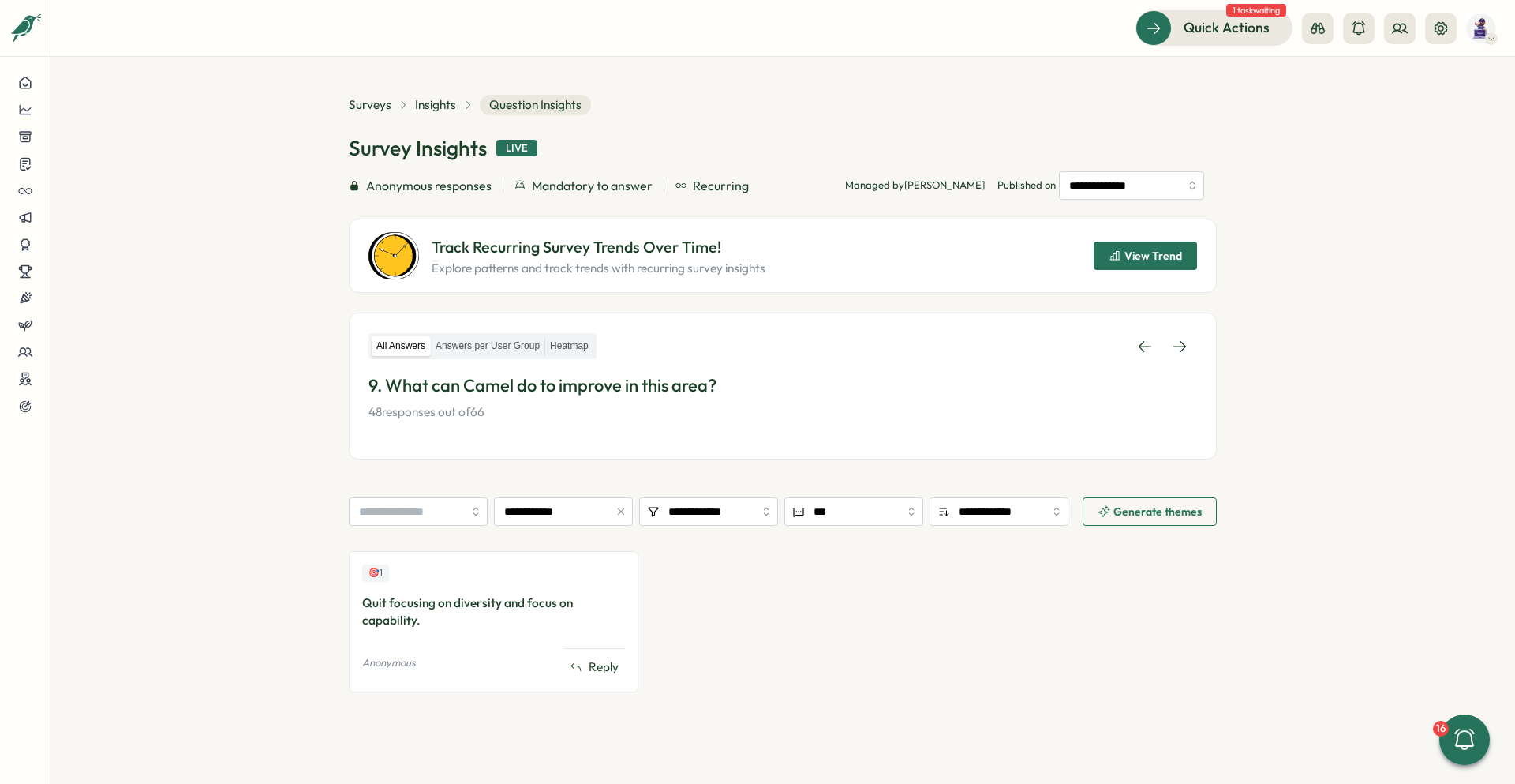
click at [751, 333] on section "**********" at bounding box center [782, 420] width 1465 height 727
click at [751, 355] on link at bounding box center [1179, 347] width 35 height 29
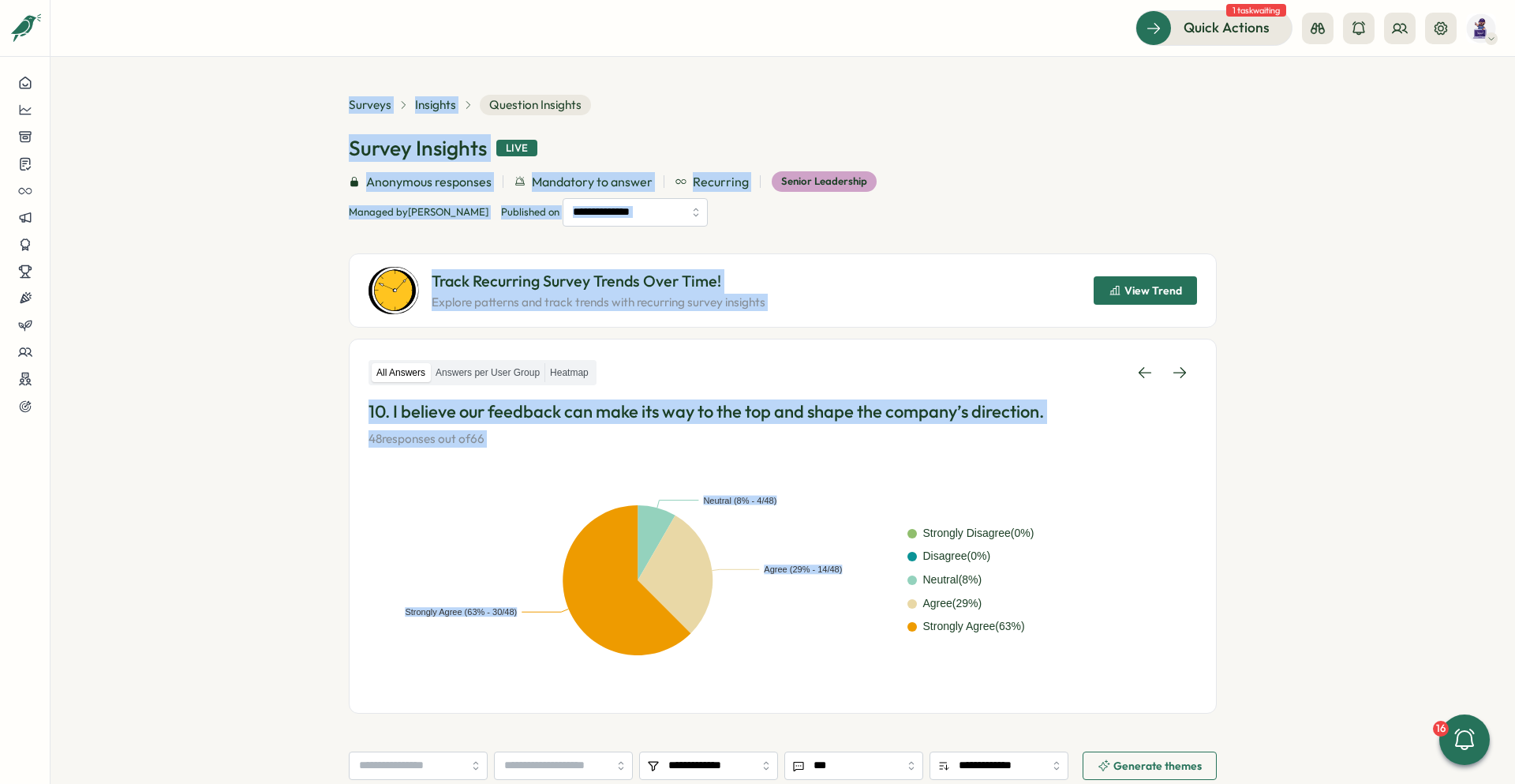
click at [751, 313] on section "**********" at bounding box center [782, 420] width 1465 height 727
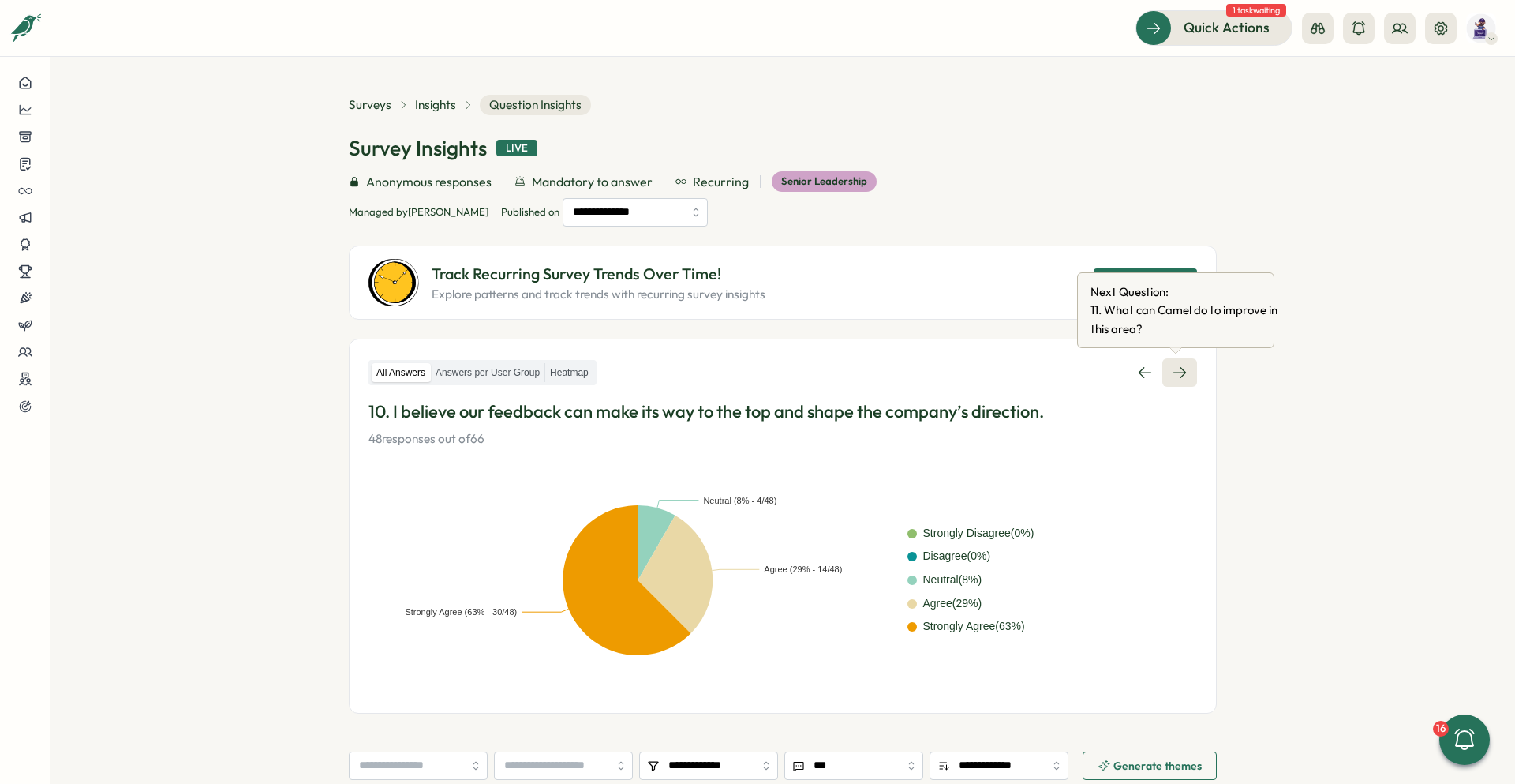
click at [751, 370] on link at bounding box center [1179, 373] width 35 height 29
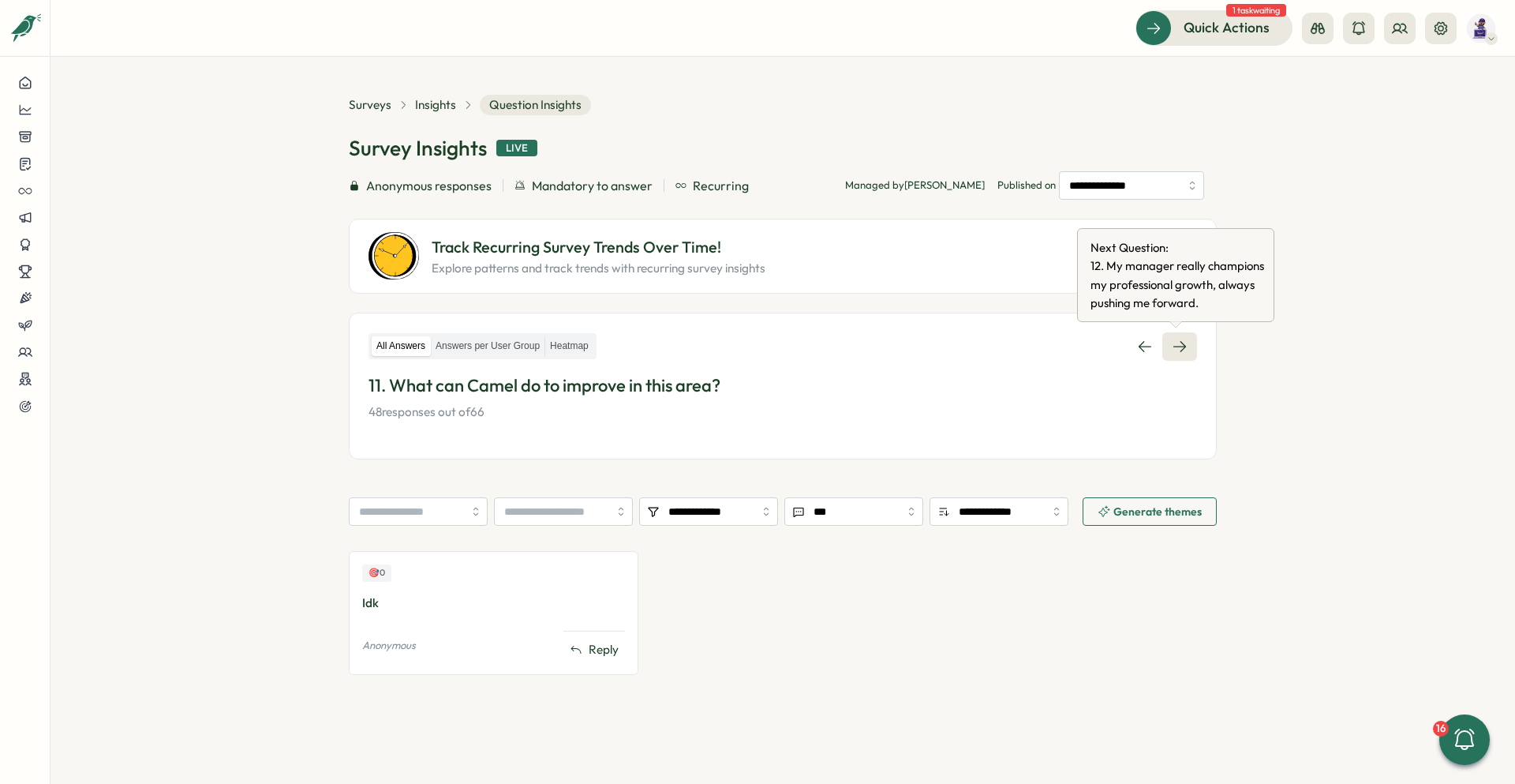
click at [751, 346] on icon at bounding box center [1179, 347] width 12 height 11
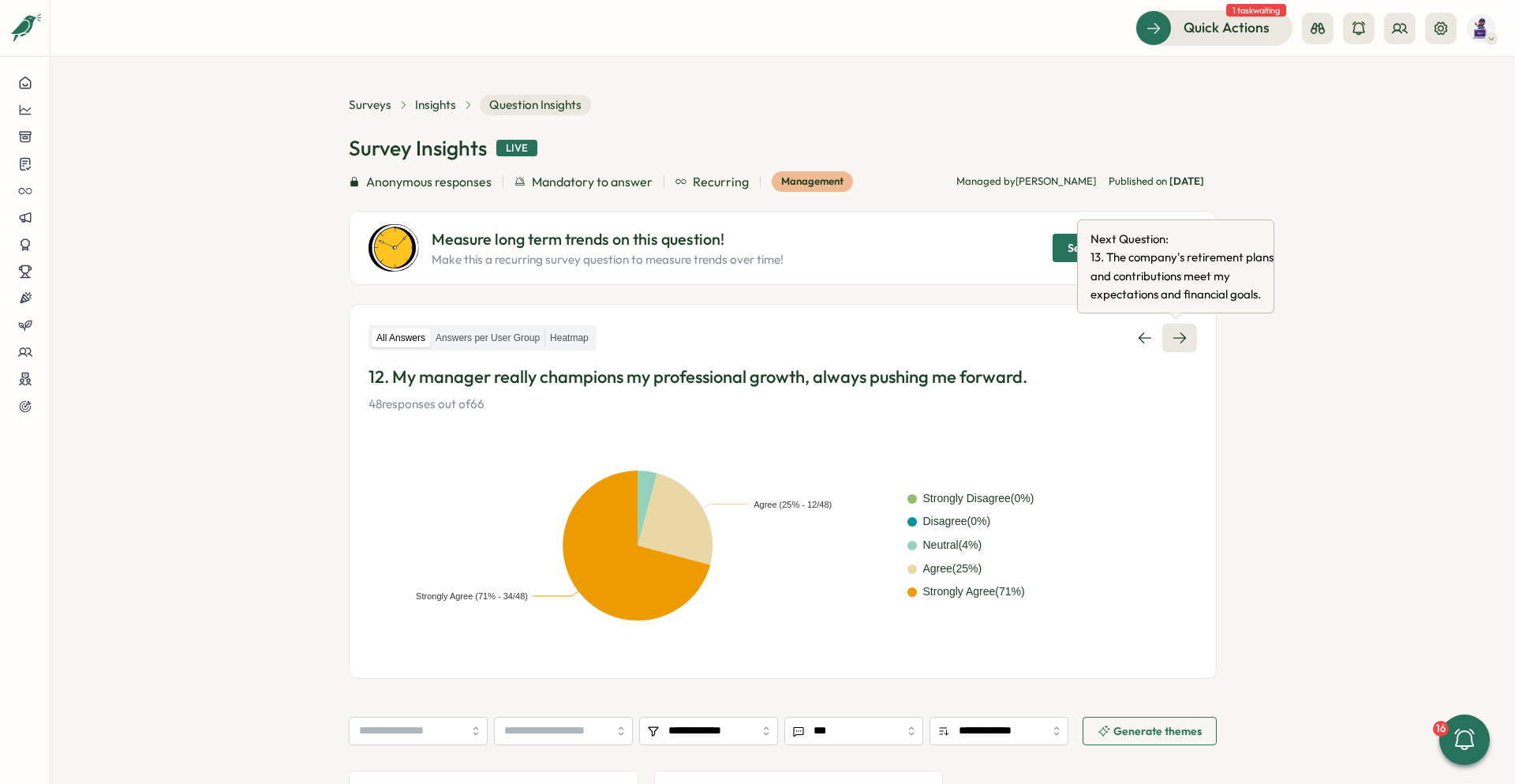
click at [751, 341] on link at bounding box center [1179, 337] width 35 height 29
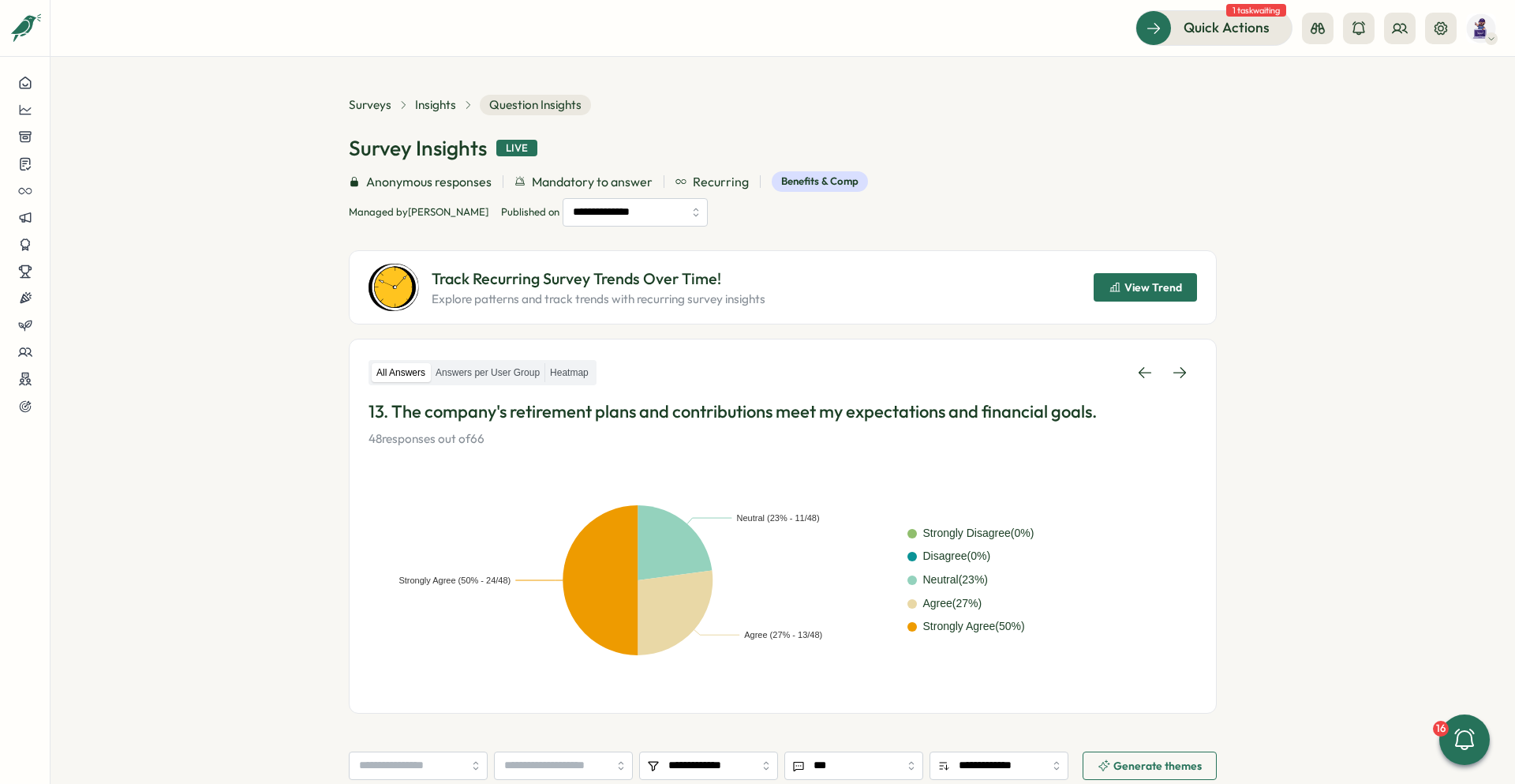
click at [751, 365] on section "**********" at bounding box center [782, 420] width 1465 height 727
click at [751, 377] on icon at bounding box center [1179, 373] width 16 height 16
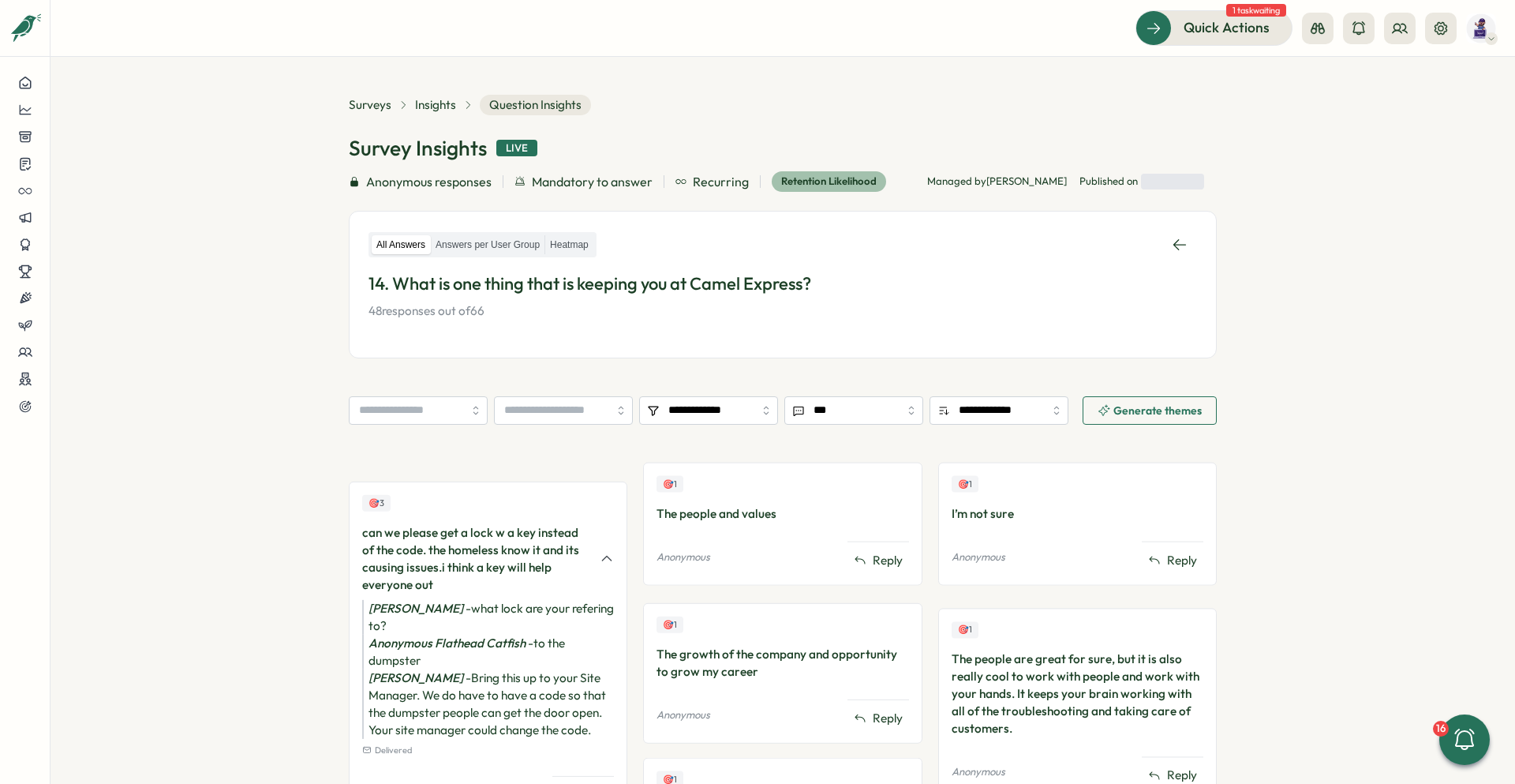
click at [751, 333] on section "**********" at bounding box center [782, 420] width 1465 height 727
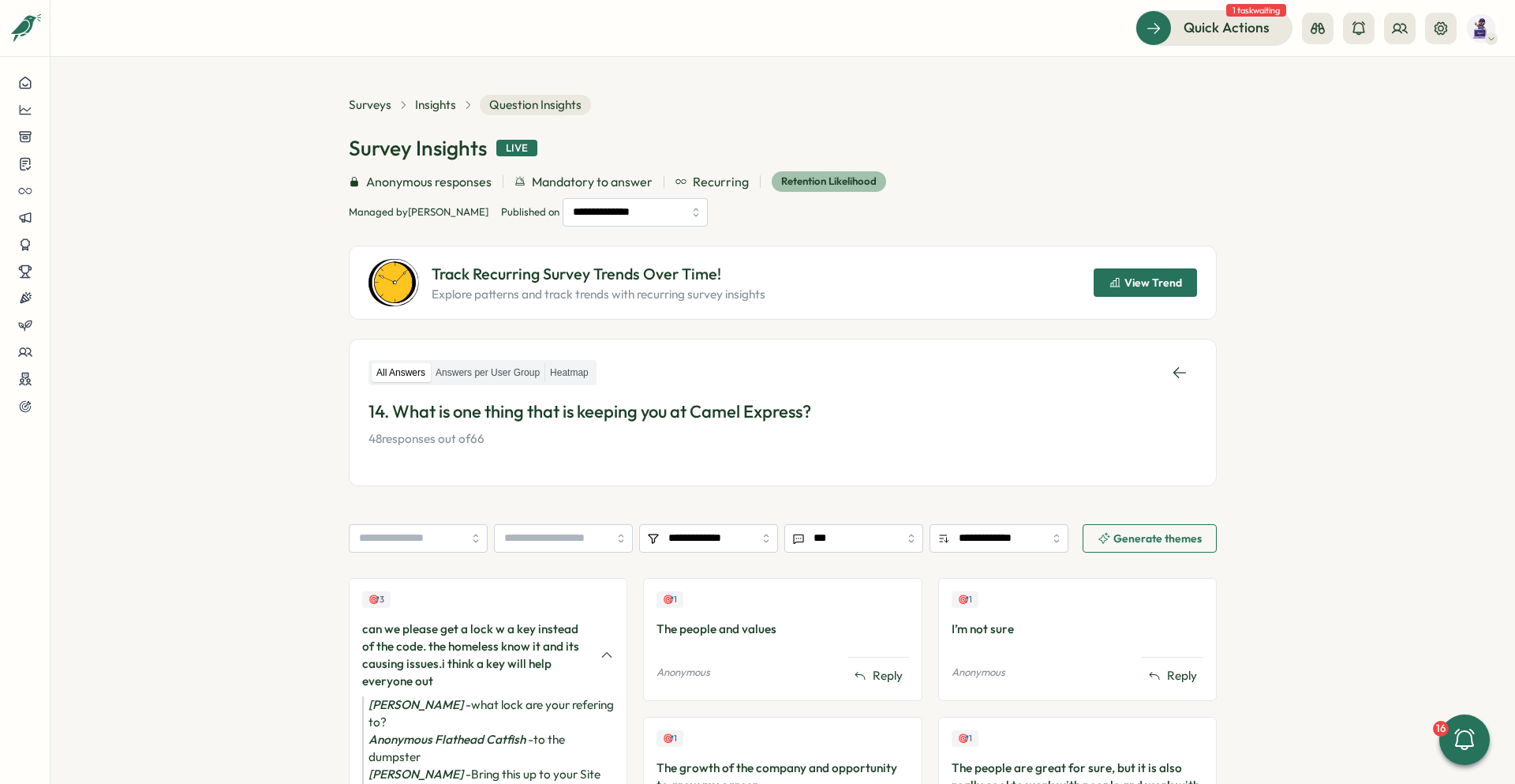
click at [751, 286] on span "View Trend" at bounding box center [1153, 282] width 58 height 11
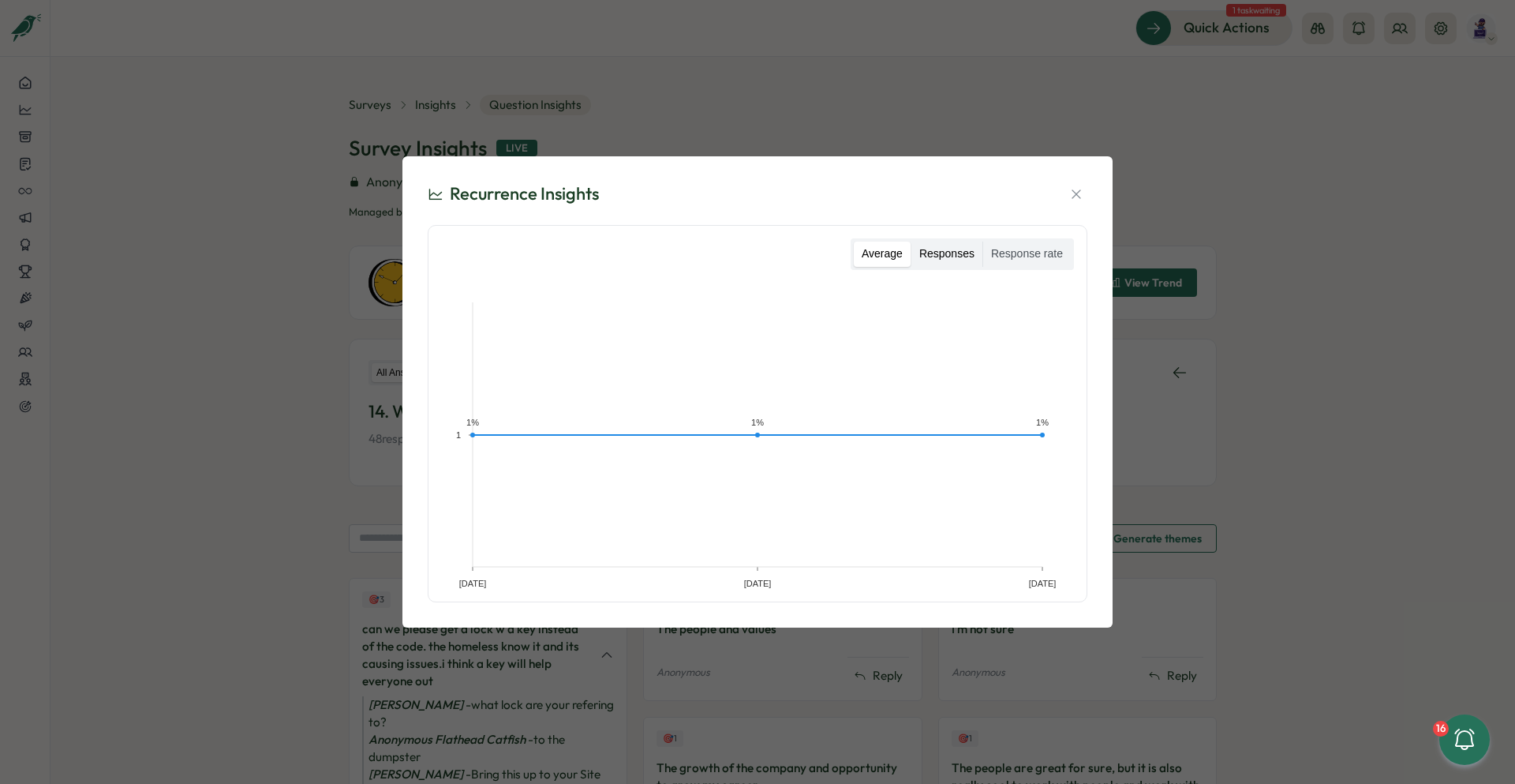
click at [751, 254] on label "Responses" at bounding box center [947, 254] width 71 height 26
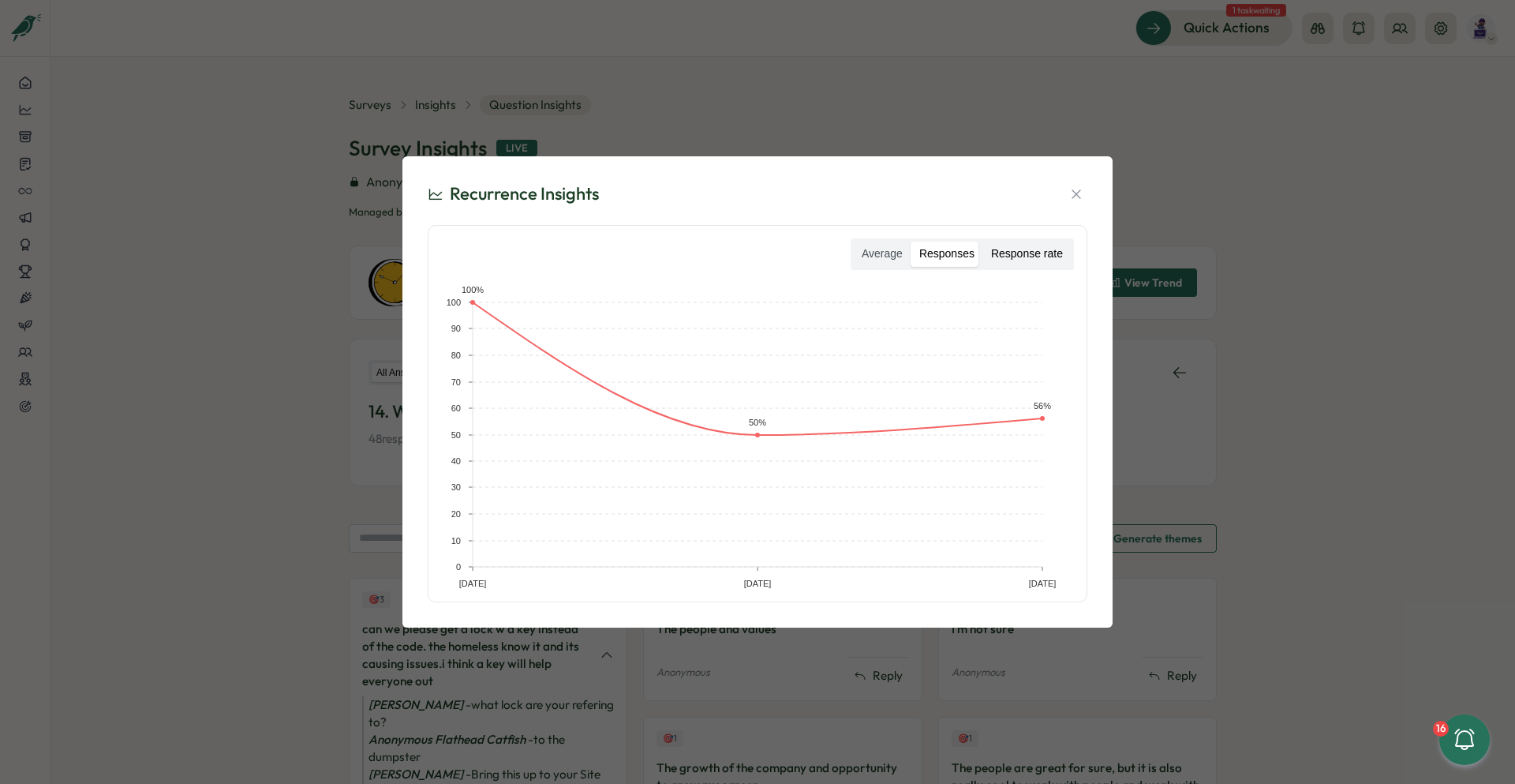
click at [751, 256] on label "Response rate" at bounding box center [1027, 254] width 87 height 26
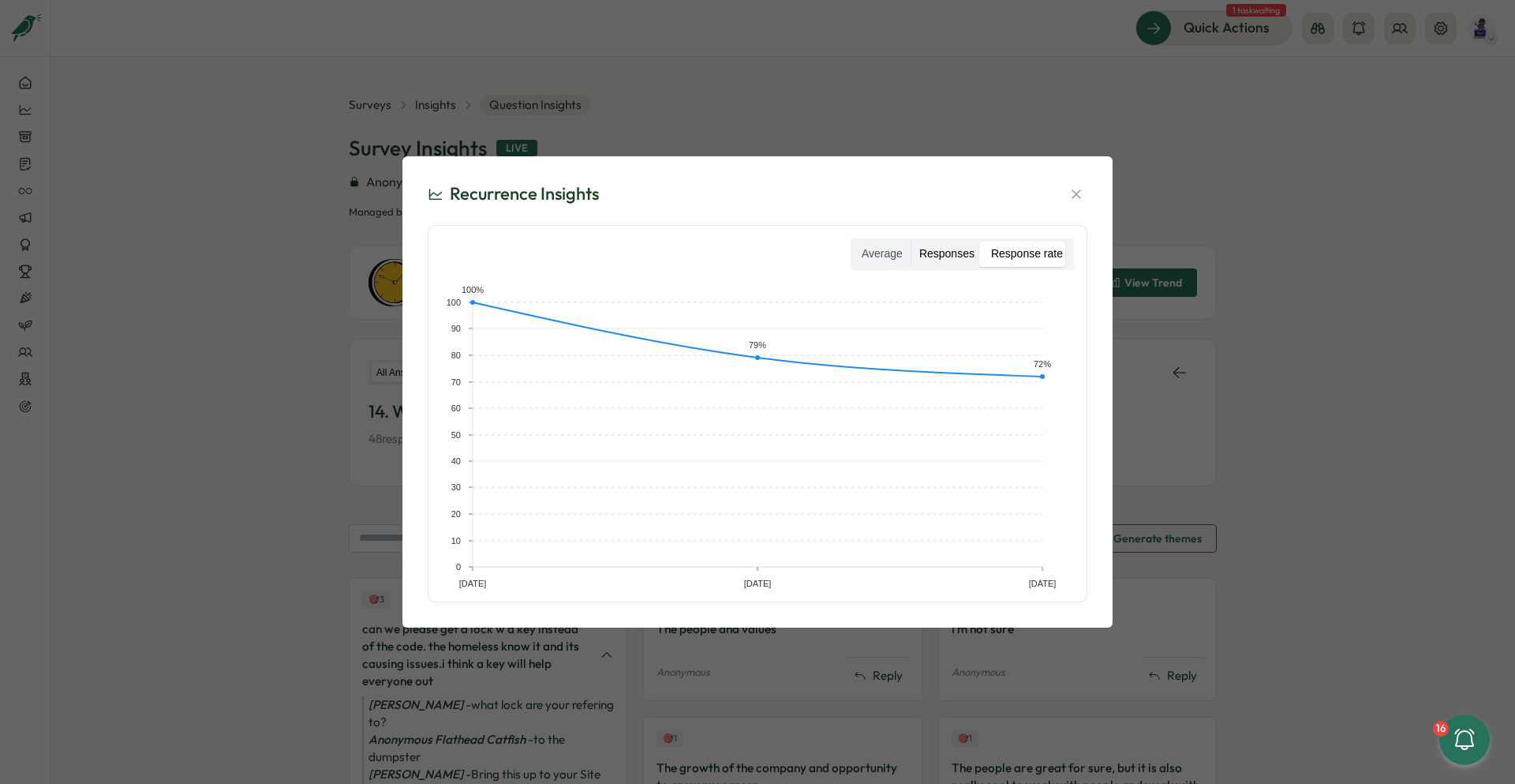
click at [751, 261] on label "Responses" at bounding box center [947, 254] width 71 height 26
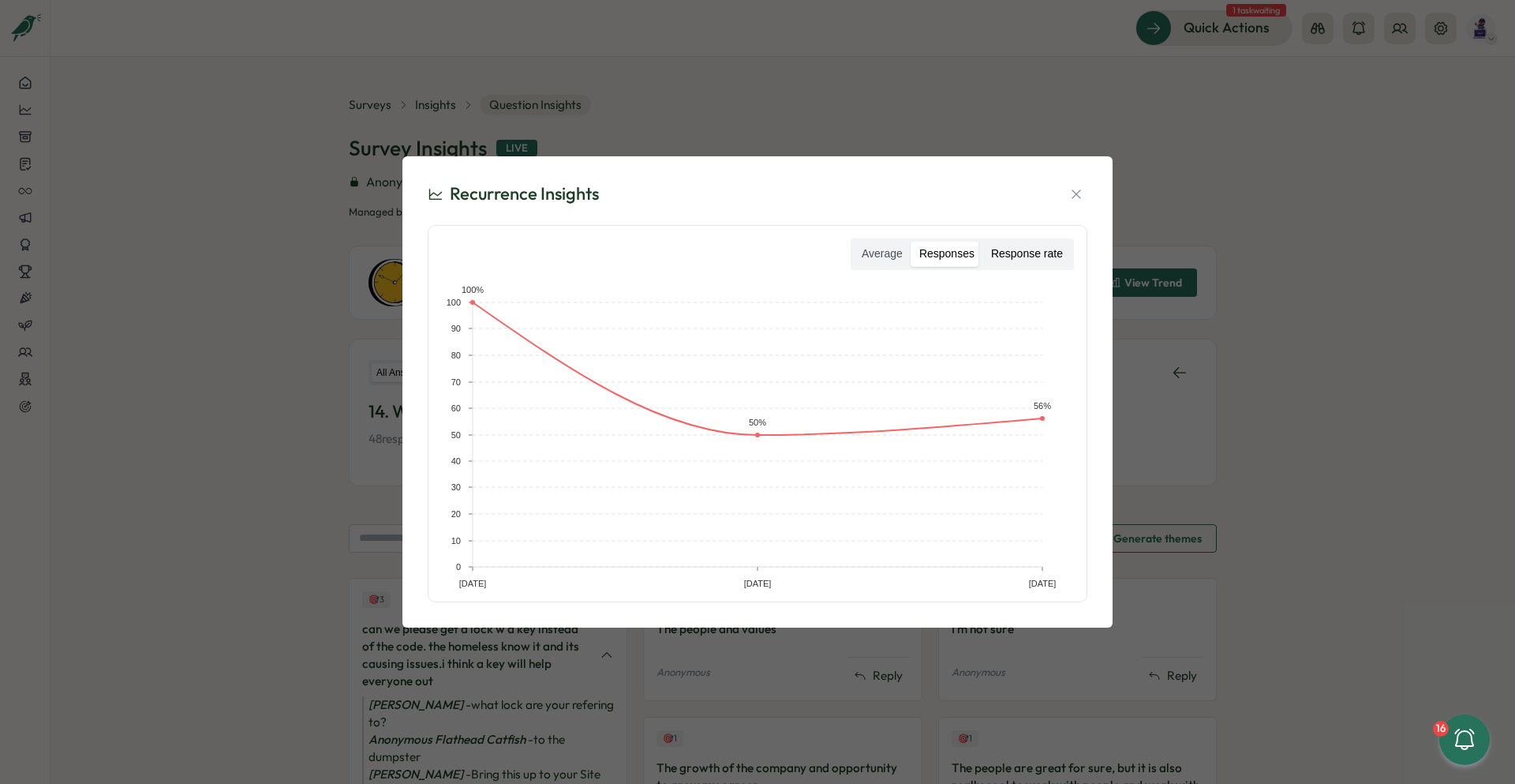
click at [751, 251] on label "Response rate" at bounding box center [1027, 254] width 87 height 26
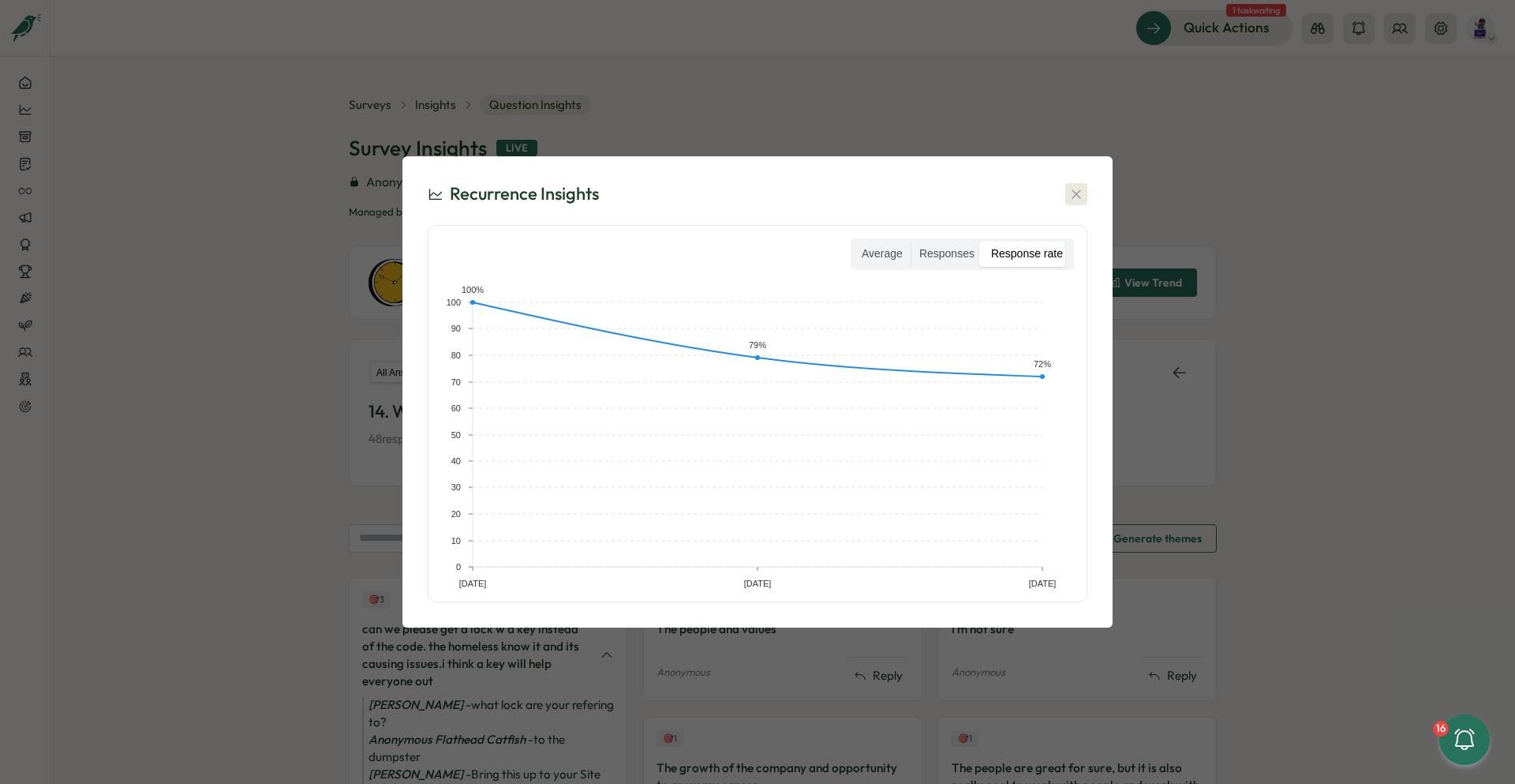
click at [751, 198] on icon "button" at bounding box center [1076, 194] width 16 height 16
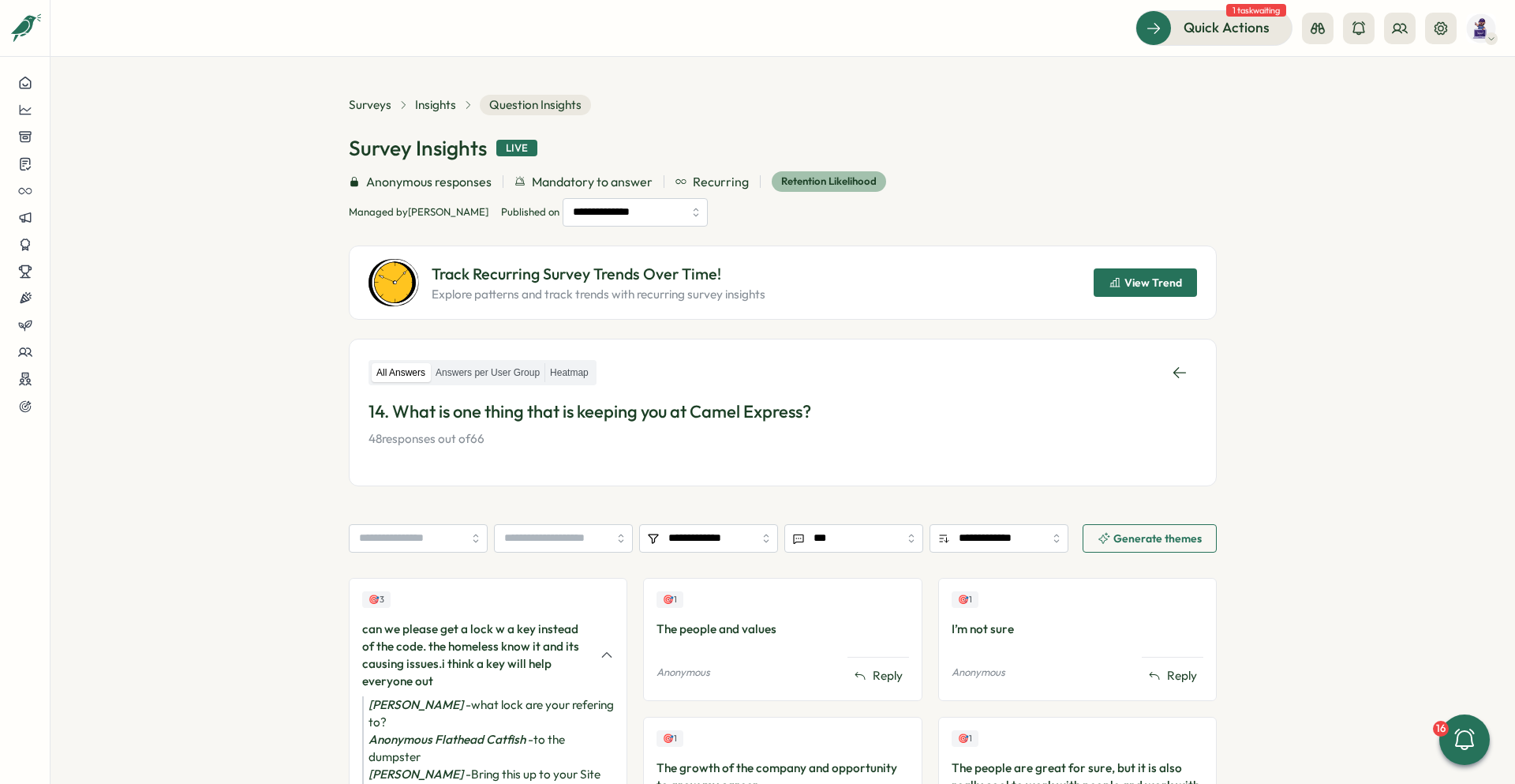
click at [751, 244] on section "**********" at bounding box center [782, 420] width 1465 height 727
click at [32, 87] on div at bounding box center [25, 83] width 25 height 14
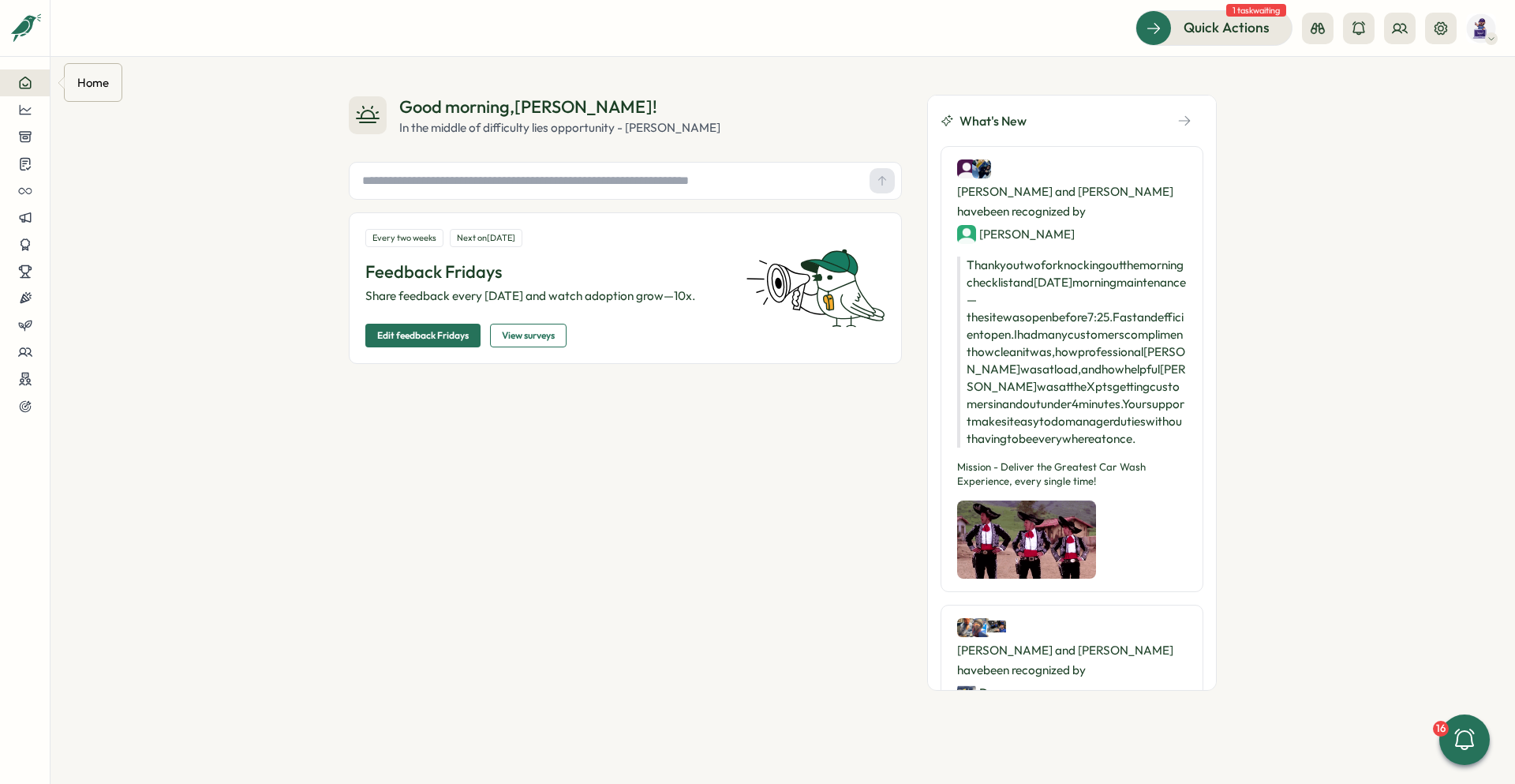
click at [40, 88] on button at bounding box center [25, 83] width 49 height 27
click at [751, 296] on div "Good morning , [PERSON_NAME] ! In the middle of difficulty lies opportunity - […" at bounding box center [782, 420] width 1465 height 727
click at [751, 241] on div "Good morning , [PERSON_NAME] ! In the middle of difficulty lies opportunity - […" at bounding box center [782, 420] width 1465 height 727
click at [21, 185] on icon at bounding box center [25, 190] width 14 height 14
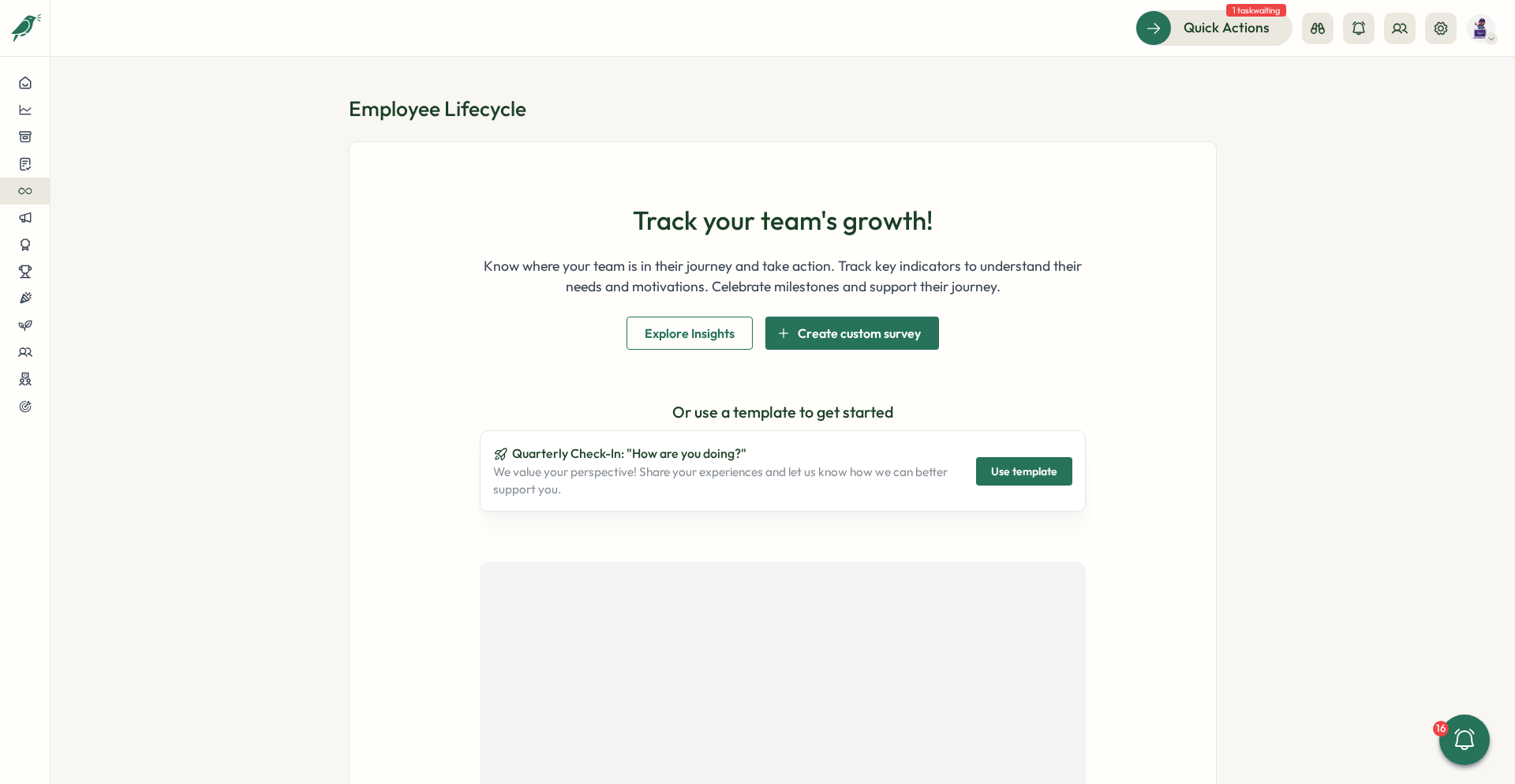
click at [751, 230] on section "Employee Lifecycle Track your team's growth! Know where your team is in their j…" at bounding box center [782, 420] width 1465 height 727
click at [751, 306] on section "Employee Lifecycle Track your team's growth! Know where your team is in their j…" at bounding box center [782, 420] width 1465 height 727
click at [751, 300] on section "Employee Lifecycle Track your team's growth! Know where your team is in their j…" at bounding box center [782, 420] width 1465 height 727
